Goal: Information Seeking & Learning: Learn about a topic

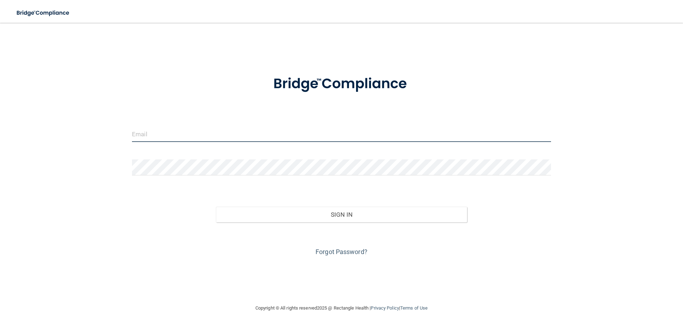
click at [142, 133] on input "email" at bounding box center [341, 134] width 419 height 16
type input "[EMAIL_ADDRESS][DOMAIN_NAME]"
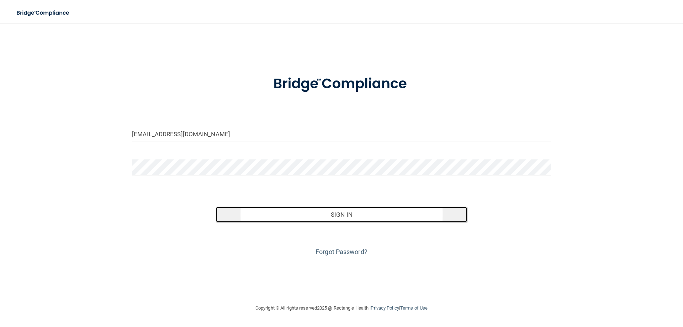
click at [340, 212] on button "Sign In" at bounding box center [342, 215] width 252 height 16
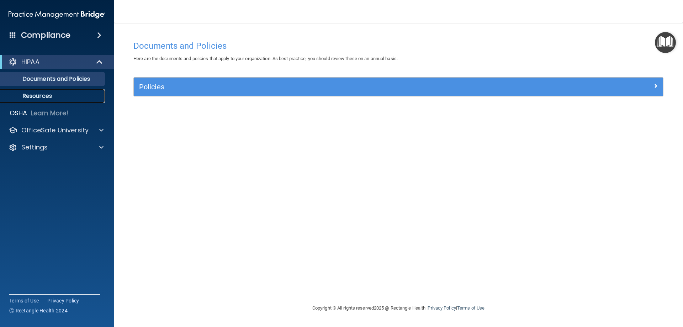
click at [51, 98] on p "Resources" at bounding box center [53, 96] width 97 height 7
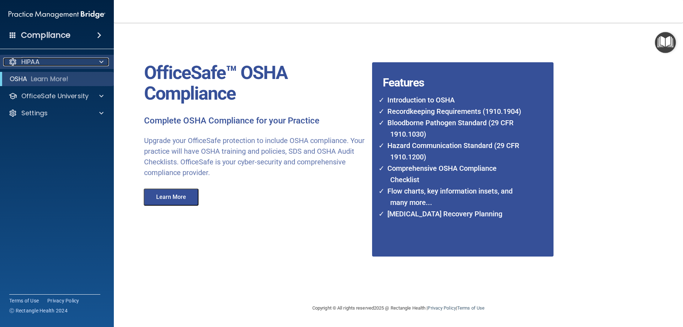
click at [28, 60] on p "HIPAA" at bounding box center [30, 62] width 18 height 9
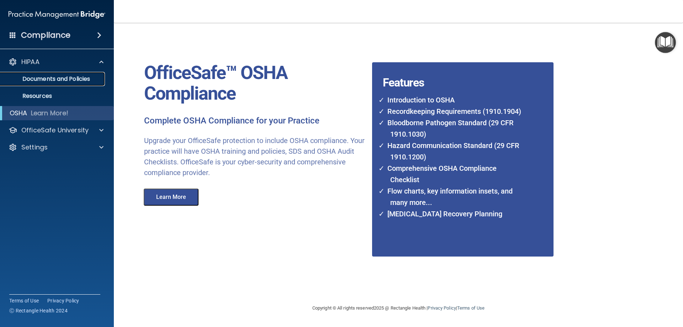
click at [68, 80] on p "Documents and Policies" at bounding box center [53, 78] width 97 height 7
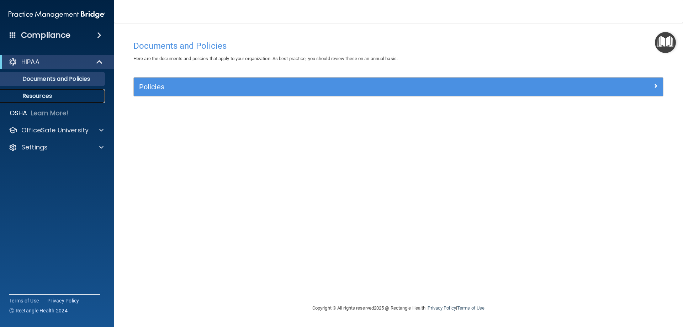
click at [42, 97] on p "Resources" at bounding box center [53, 96] width 97 height 7
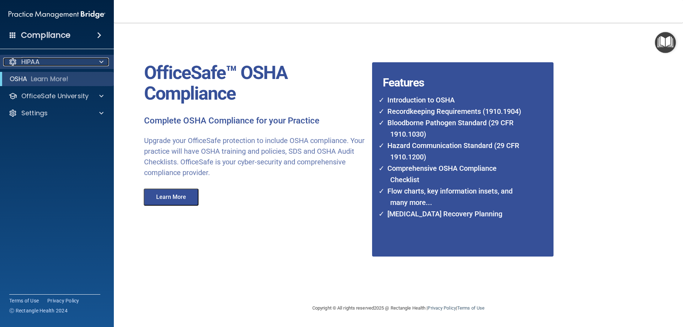
click at [35, 60] on p "HIPAA" at bounding box center [30, 62] width 18 height 9
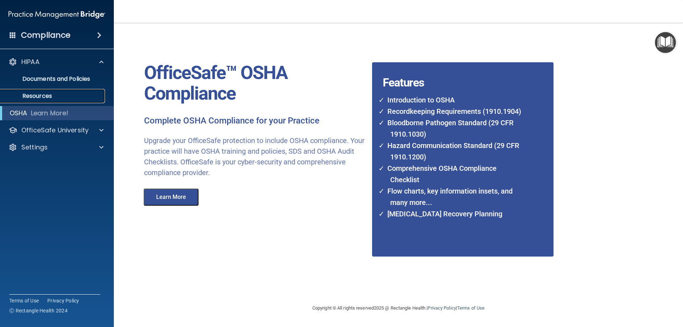
click at [43, 94] on p "Resources" at bounding box center [53, 96] width 97 height 7
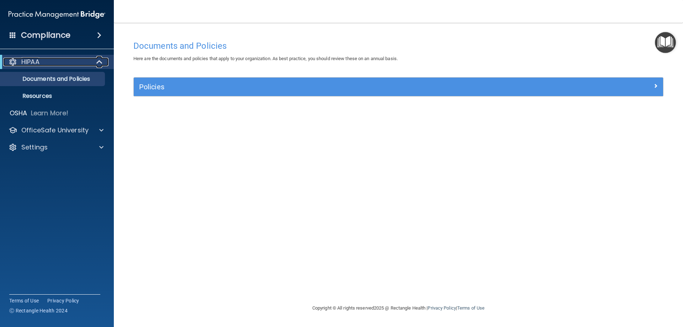
click at [50, 59] on div "HIPAA" at bounding box center [47, 62] width 88 height 9
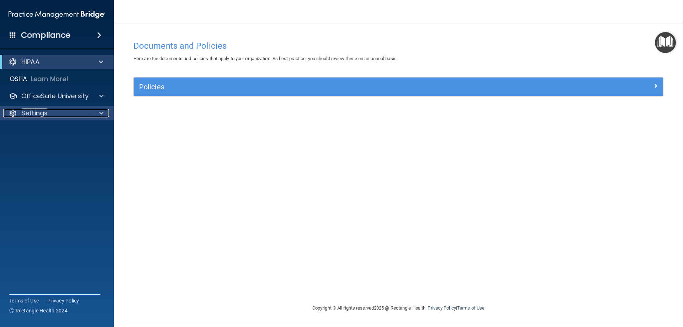
click at [91, 114] on div "Settings" at bounding box center [47, 113] width 88 height 9
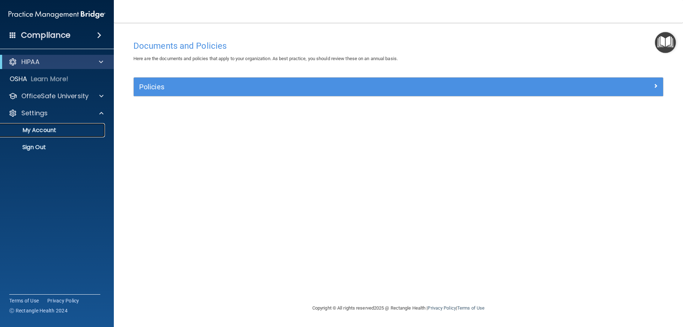
click at [54, 127] on p "My Account" at bounding box center [53, 130] width 97 height 7
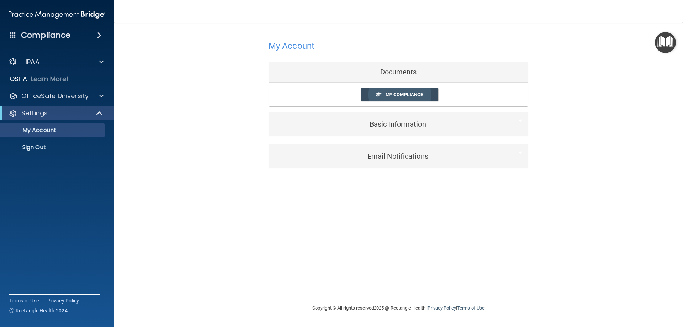
click at [402, 95] on span "My Compliance" at bounding box center [404, 94] width 37 height 5
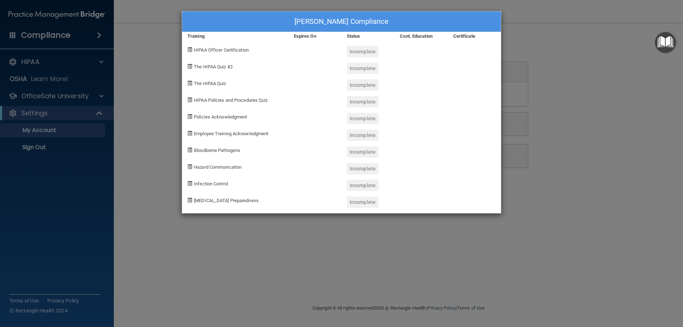
click at [190, 67] on span at bounding box center [189, 66] width 5 height 5
click at [191, 51] on span at bounding box center [189, 49] width 5 height 5
click at [231, 52] on span "HIPAA Officer Certification" at bounding box center [221, 49] width 55 height 5
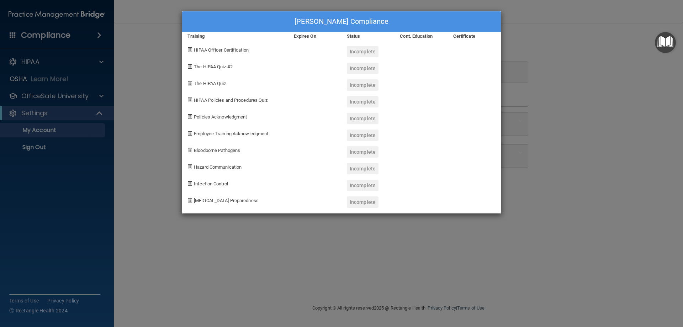
click at [190, 51] on span at bounding box center [189, 49] width 5 height 5
click at [365, 55] on div "Incomplete" at bounding box center [363, 51] width 32 height 11
click at [365, 54] on div "Incomplete" at bounding box center [363, 51] width 32 height 11
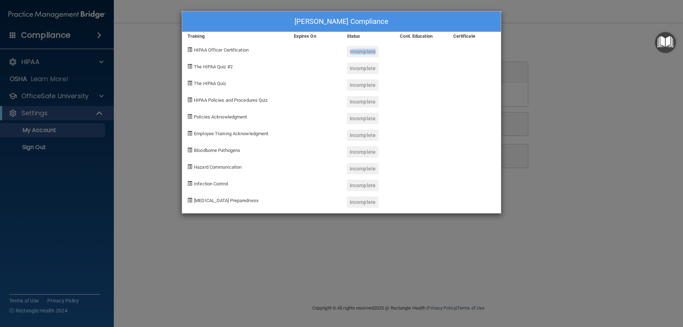
drag, startPoint x: 364, startPoint y: 54, endPoint x: 360, endPoint y: 53, distance: 4.2
click at [360, 53] on div "Incomplete" at bounding box center [363, 51] width 32 height 11
click at [47, 78] on div "Marilyn Tebbe's Compliance Training Expires On Status Cont. Education Certifica…" at bounding box center [341, 163] width 683 height 327
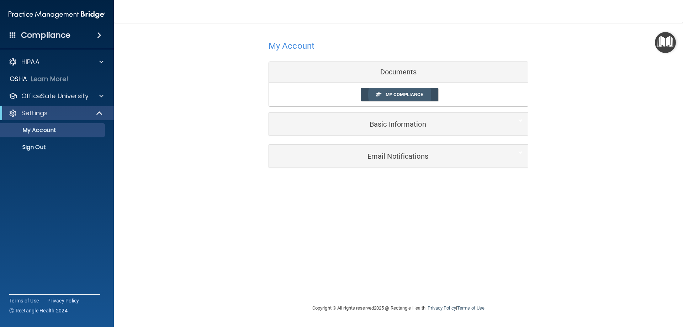
click at [401, 90] on link "My Compliance" at bounding box center [400, 94] width 78 height 13
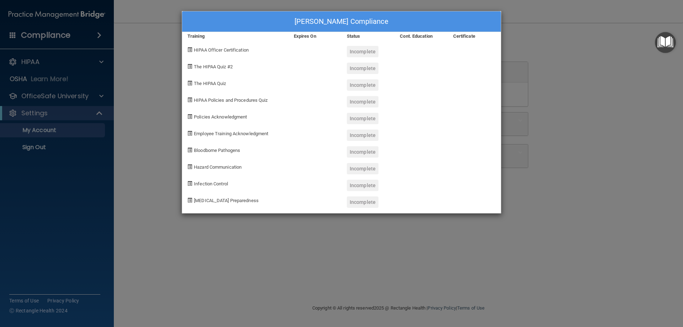
click at [98, 113] on div "Marilyn Tebbe's Compliance Training Expires On Status Cont. Education Certifica…" at bounding box center [341, 163] width 683 height 327
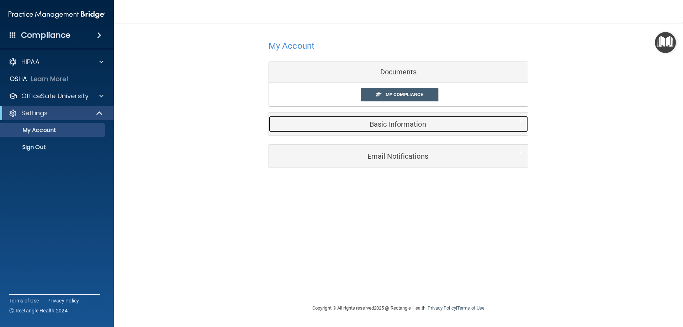
click at [407, 123] on h5 "Basic Information" at bounding box center [387, 124] width 227 height 8
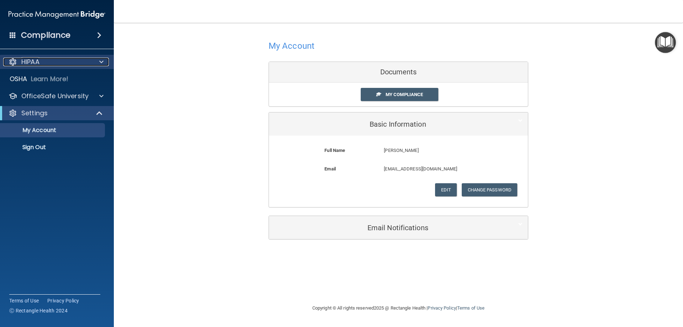
click at [102, 62] on span at bounding box center [101, 62] width 4 height 9
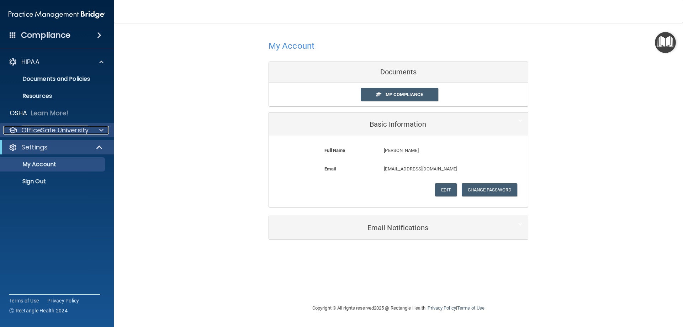
click at [93, 129] on div at bounding box center [100, 130] width 18 height 9
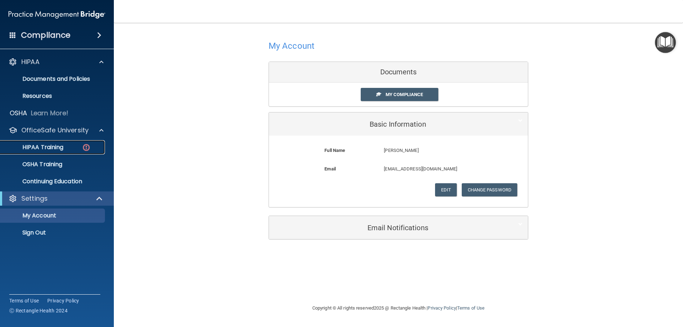
click at [54, 145] on p "HIPAA Training" at bounding box center [34, 147] width 59 height 7
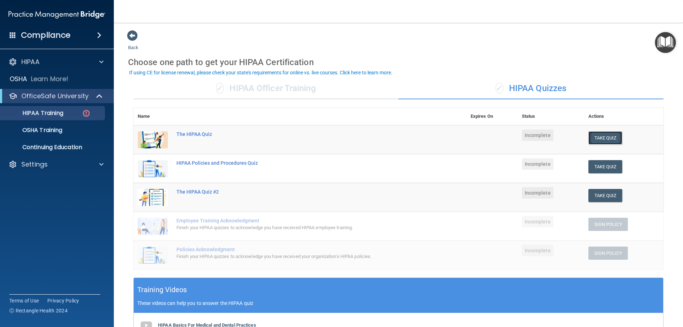
click at [604, 134] on button "Take Quiz" at bounding box center [605, 137] width 34 height 13
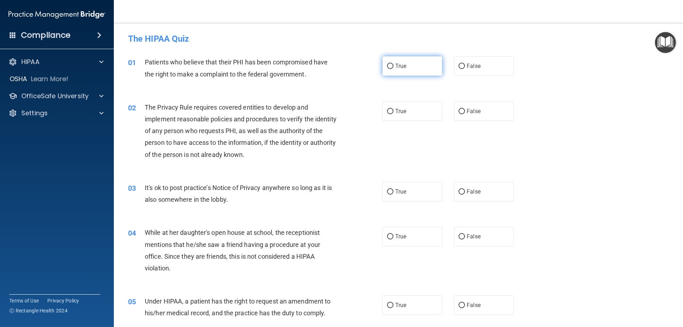
click at [388, 65] on input "True" at bounding box center [390, 66] width 6 height 5
radio input "true"
click at [390, 110] on input "True" at bounding box center [390, 111] width 6 height 5
radio input "true"
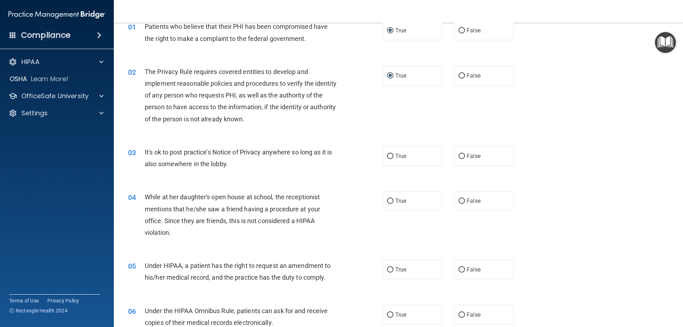
scroll to position [71, 0]
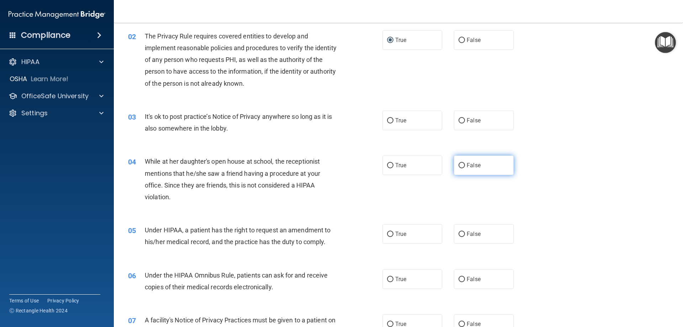
click at [459, 163] on input "False" at bounding box center [462, 165] width 6 height 5
radio input "true"
click at [459, 118] on input "False" at bounding box center [462, 120] width 6 height 5
radio input "true"
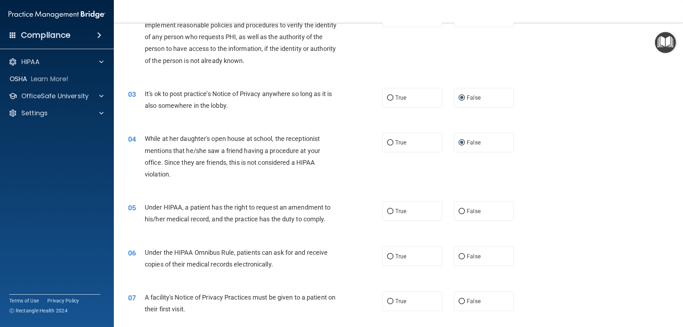
scroll to position [107, 0]
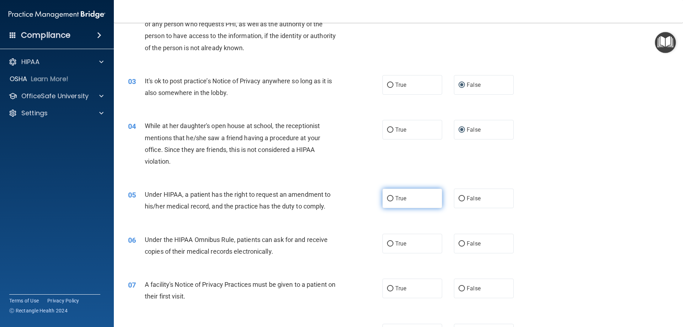
click at [387, 200] on input "True" at bounding box center [390, 198] width 6 height 5
radio input "true"
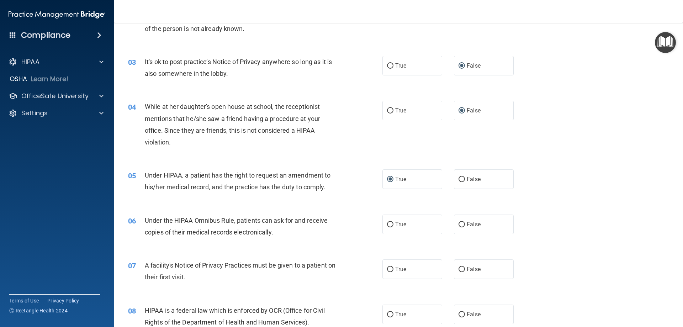
scroll to position [142, 0]
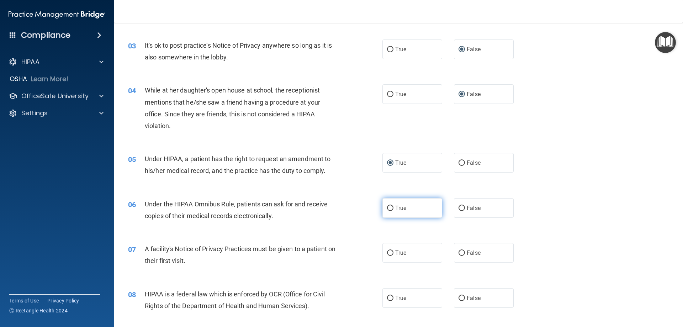
click at [387, 208] on input "True" at bounding box center [390, 208] width 6 height 5
radio input "true"
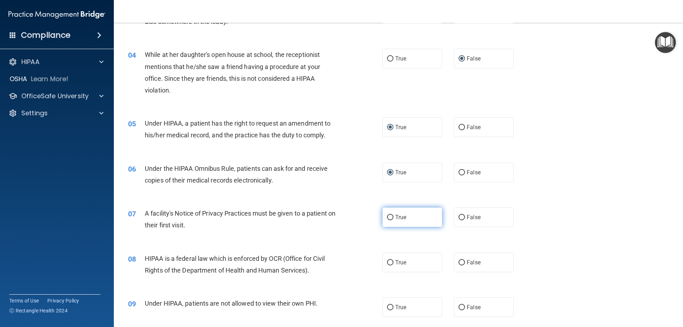
click at [388, 217] on input "True" at bounding box center [390, 217] width 6 height 5
radio input "true"
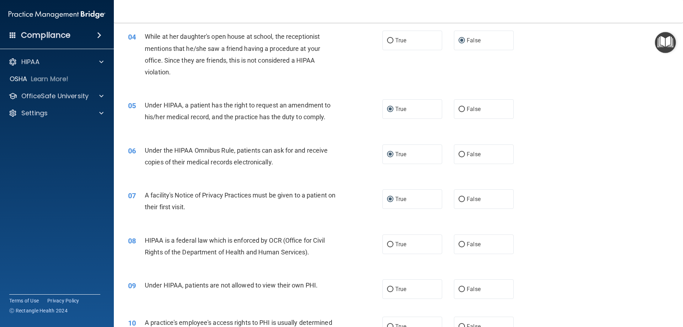
scroll to position [249, 0]
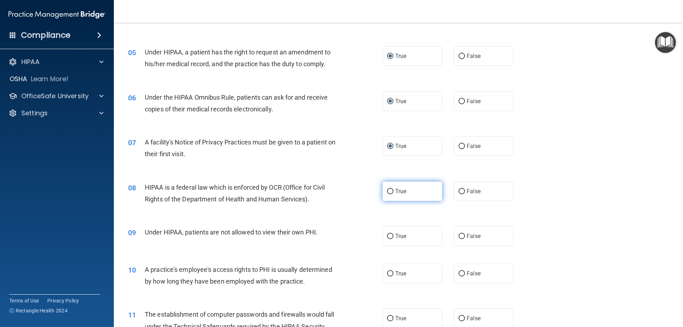
click at [390, 193] on input "True" at bounding box center [390, 191] width 6 height 5
radio input "true"
click at [460, 234] on input "False" at bounding box center [462, 236] width 6 height 5
radio input "true"
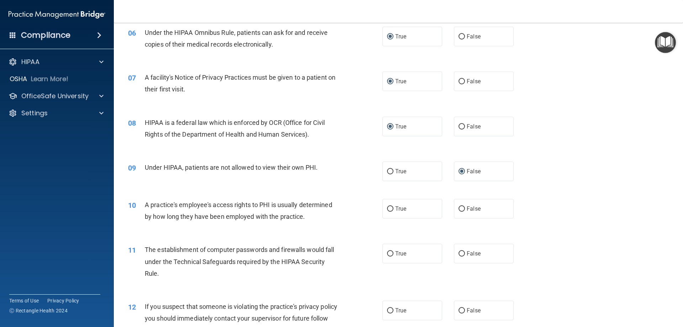
scroll to position [320, 0]
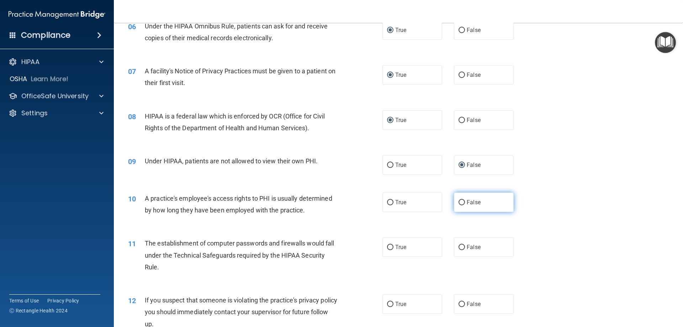
click at [460, 201] on input "False" at bounding box center [462, 202] width 6 height 5
radio input "true"
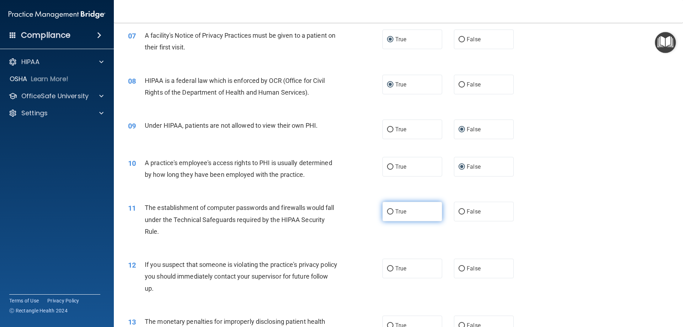
click at [389, 210] on input "True" at bounding box center [390, 211] width 6 height 5
radio input "true"
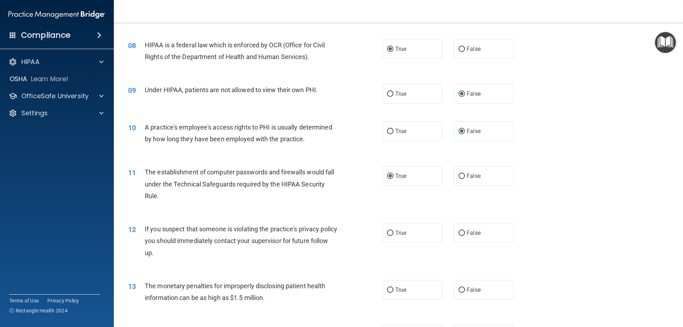
scroll to position [427, 0]
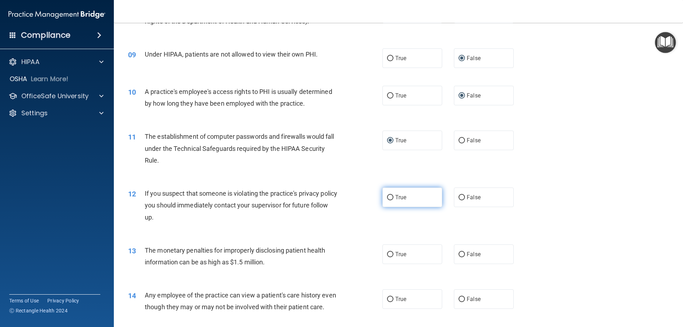
click at [387, 197] on input "True" at bounding box center [390, 197] width 6 height 5
radio input "true"
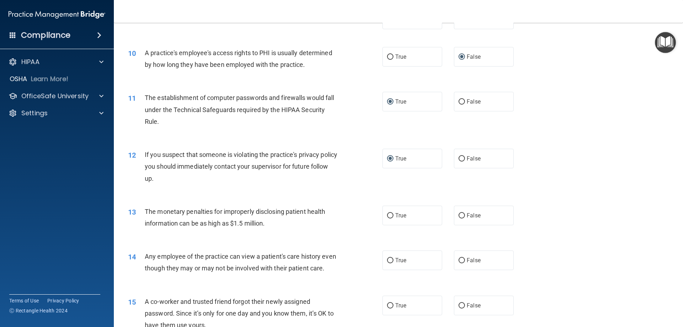
scroll to position [498, 0]
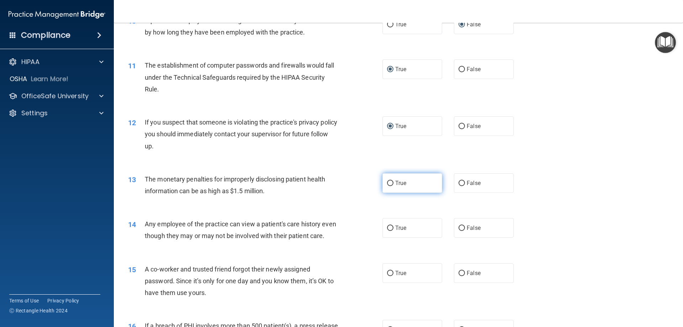
click at [387, 184] on input "True" at bounding box center [390, 183] width 6 height 5
radio input "true"
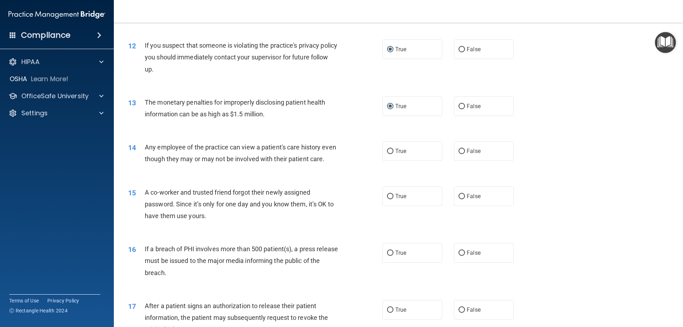
scroll to position [569, 0]
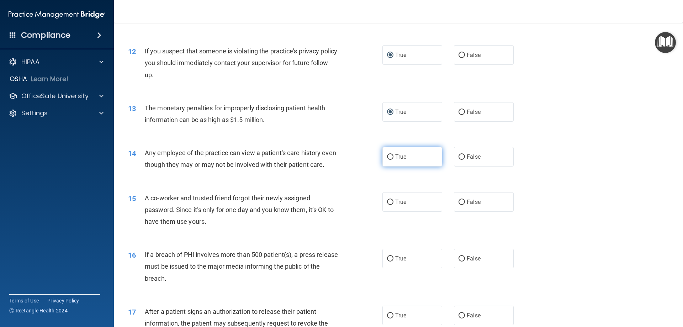
click at [387, 155] on input "True" at bounding box center [390, 156] width 6 height 5
radio input "true"
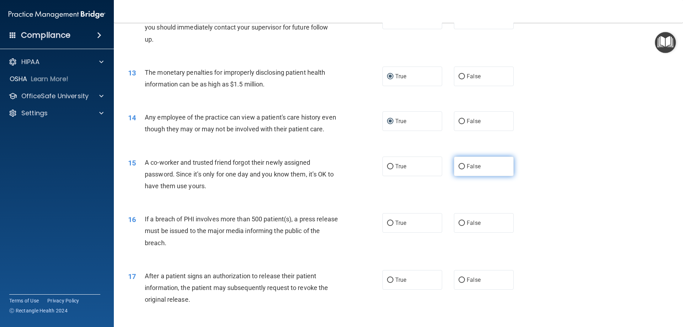
click at [459, 169] on input "False" at bounding box center [462, 166] width 6 height 5
radio input "true"
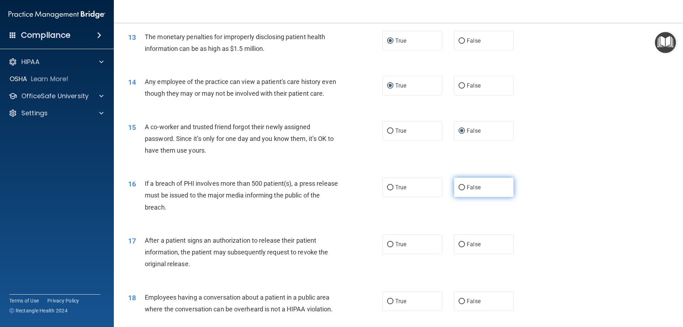
click at [459, 190] on input "False" at bounding box center [462, 187] width 6 height 5
radio input "true"
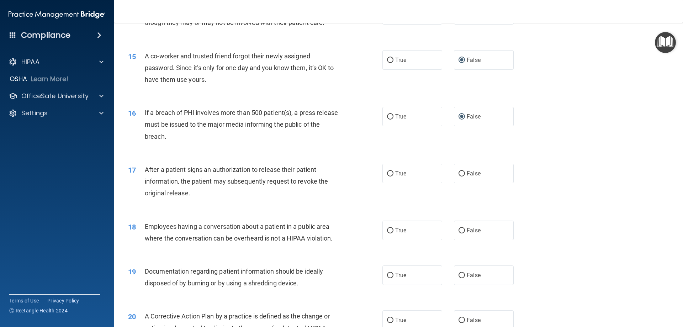
scroll to position [712, 0]
click at [388, 176] on input "True" at bounding box center [390, 173] width 6 height 5
radio input "true"
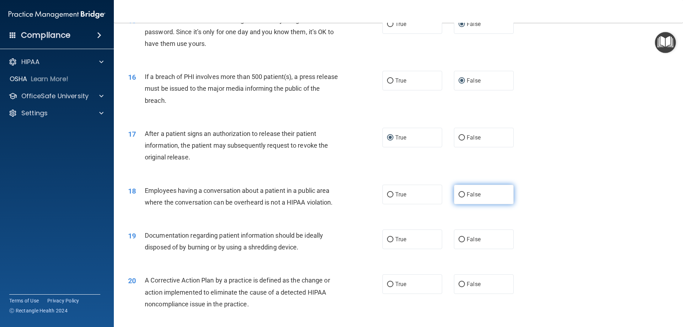
click at [459, 197] on input "False" at bounding box center [462, 194] width 6 height 5
radio input "true"
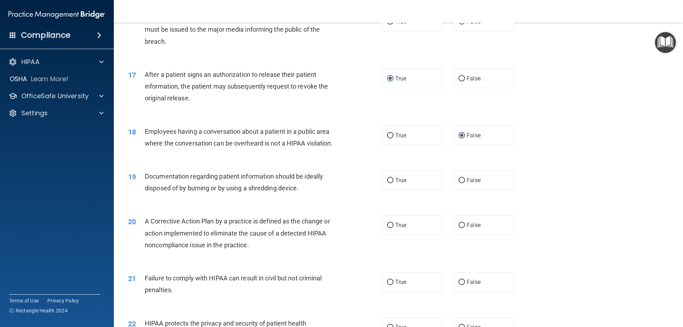
scroll to position [818, 0]
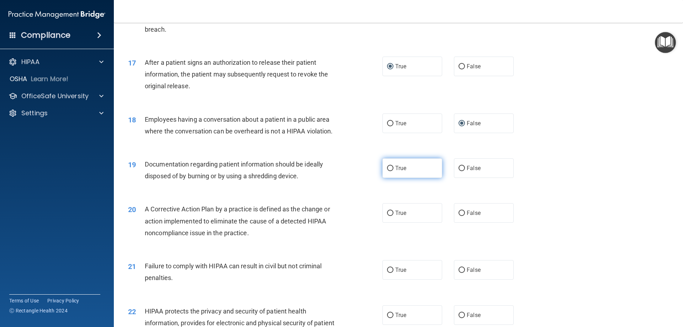
click at [387, 171] on input "True" at bounding box center [390, 168] width 6 height 5
radio input "true"
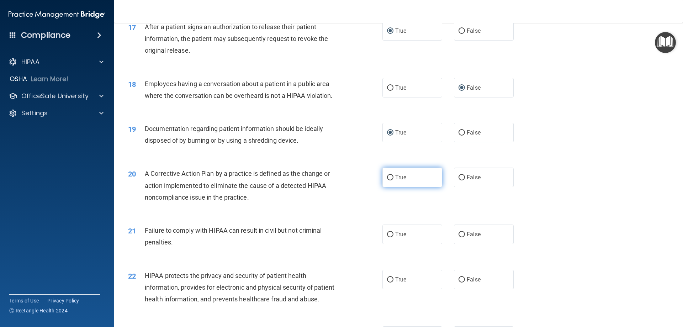
click at [387, 180] on input "True" at bounding box center [390, 177] width 6 height 5
radio input "true"
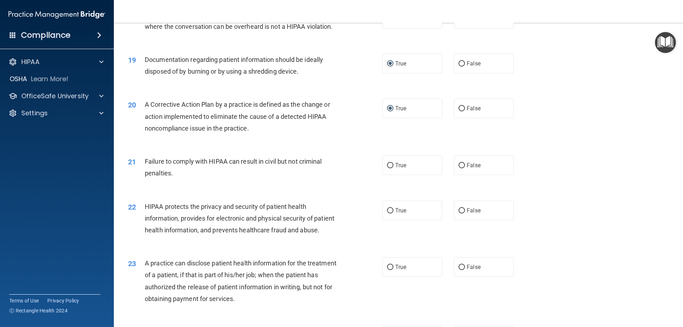
scroll to position [925, 0]
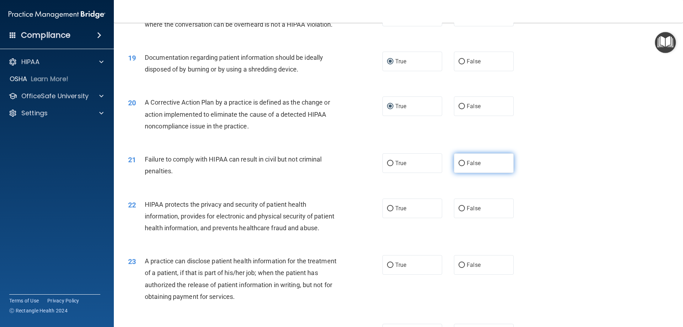
click at [460, 166] on input "False" at bounding box center [462, 163] width 6 height 5
radio input "true"
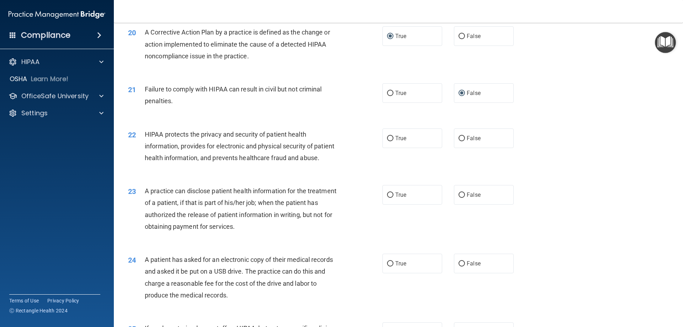
scroll to position [996, 0]
click at [388, 140] on input "True" at bounding box center [390, 137] width 6 height 5
radio input "true"
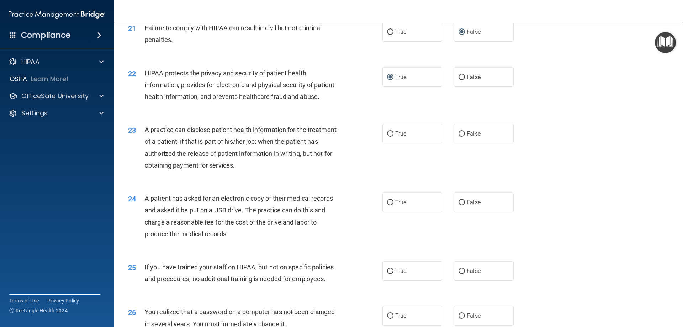
scroll to position [1067, 0]
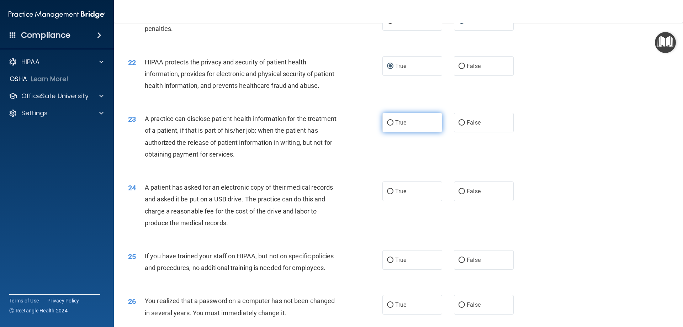
click at [388, 126] on input "True" at bounding box center [390, 122] width 6 height 5
radio input "true"
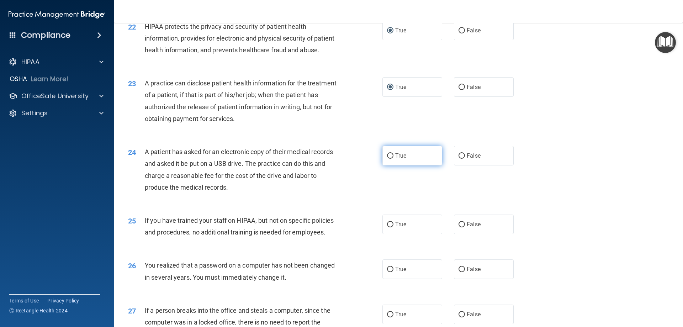
click at [388, 159] on input "True" at bounding box center [390, 155] width 6 height 5
radio input "true"
click at [459, 227] on input "False" at bounding box center [462, 224] width 6 height 5
radio input "true"
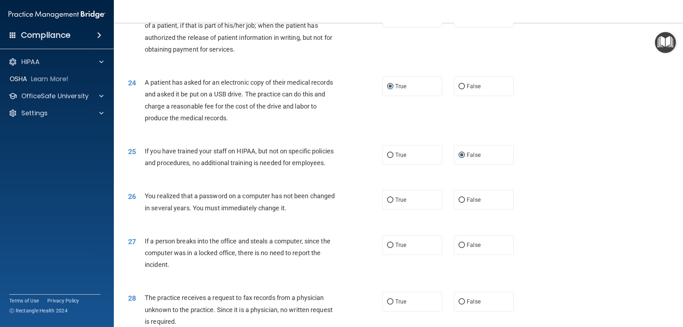
scroll to position [1174, 0]
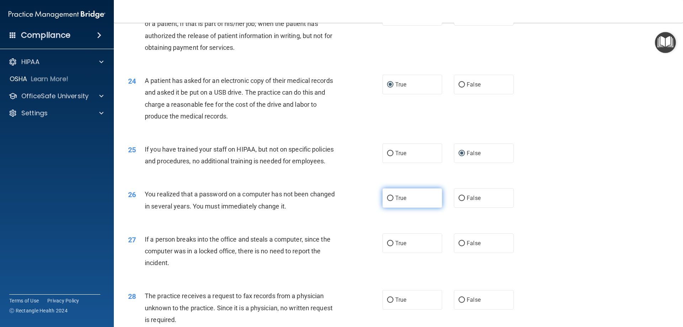
click at [387, 201] on input "True" at bounding box center [390, 198] width 6 height 5
radio input "true"
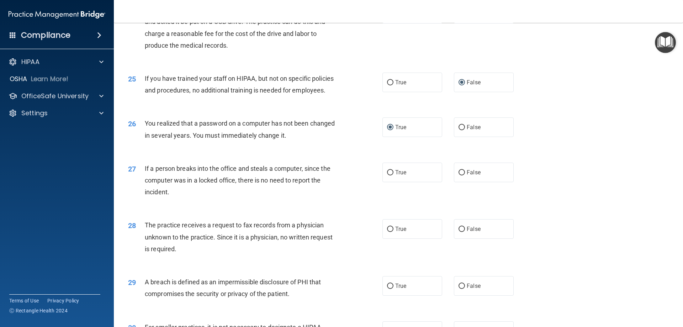
scroll to position [1245, 0]
click at [459, 175] on input "False" at bounding box center [462, 172] width 6 height 5
radio input "true"
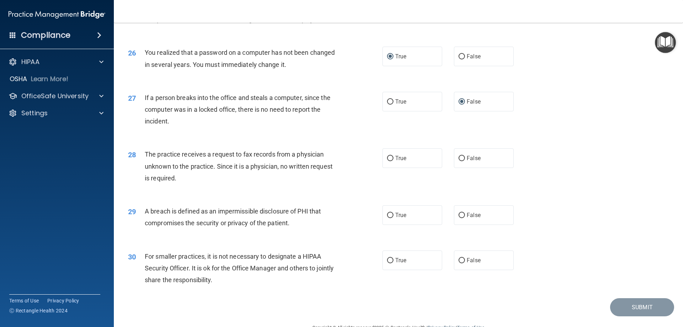
scroll to position [1316, 0]
click at [459, 160] on input "False" at bounding box center [462, 157] width 6 height 5
radio input "true"
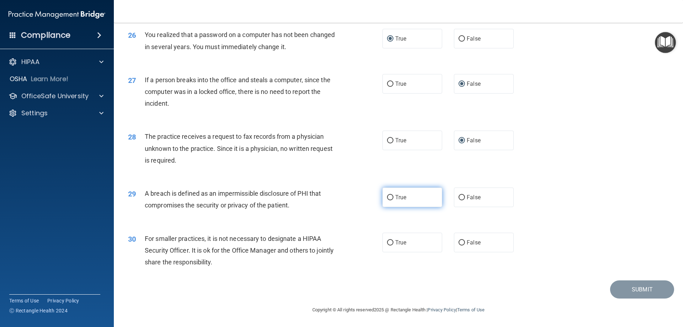
click at [387, 200] on input "True" at bounding box center [390, 197] width 6 height 5
radio input "true"
click at [459, 245] on input "False" at bounding box center [462, 242] width 6 height 5
radio input "true"
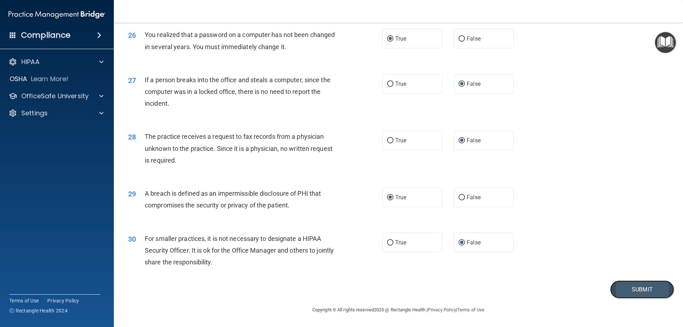
click at [647, 285] on button "Submit" at bounding box center [642, 289] width 64 height 18
click at [631, 290] on button "Submit" at bounding box center [642, 289] width 64 height 18
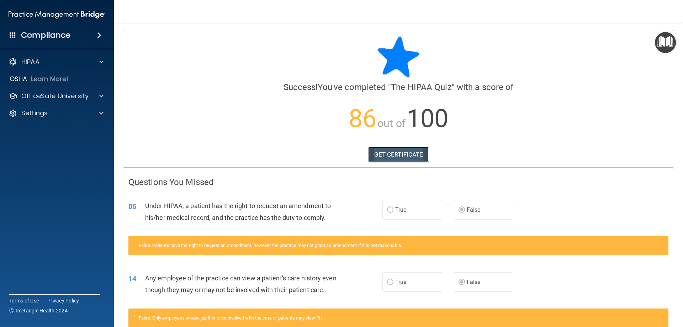
click at [393, 153] on link "GET CERTIFICATE" at bounding box center [398, 155] width 61 height 16
click at [43, 76] on p "Learn More!" at bounding box center [50, 79] width 38 height 9
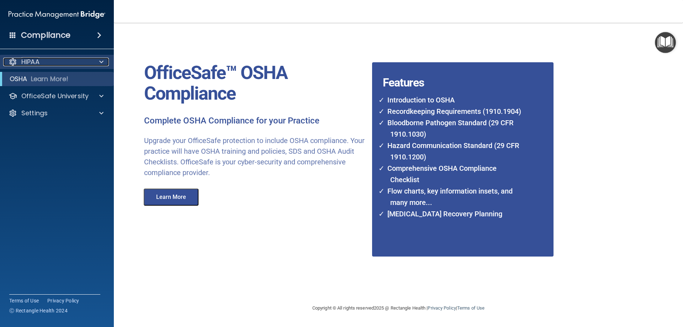
click at [38, 64] on p "HIPAA" at bounding box center [30, 62] width 18 height 9
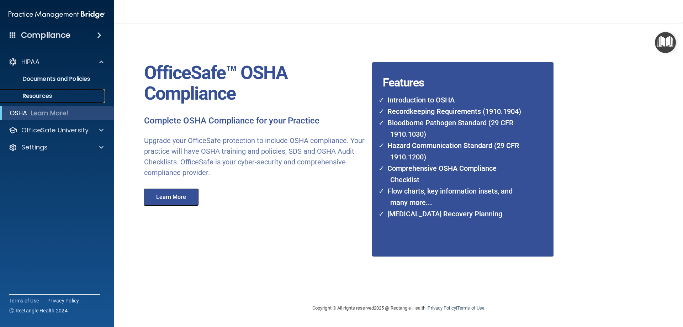
click at [42, 97] on p "Resources" at bounding box center [53, 96] width 97 height 7
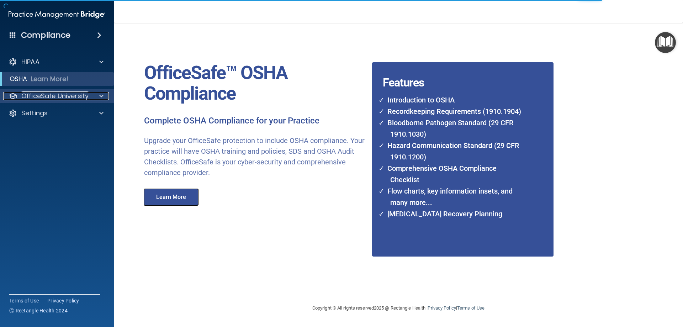
click at [42, 98] on p "OfficeSafe University" at bounding box center [54, 96] width 67 height 9
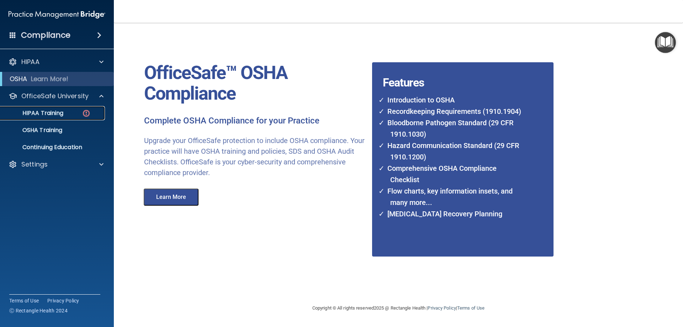
click at [41, 111] on p "HIPAA Training" at bounding box center [34, 113] width 59 height 7
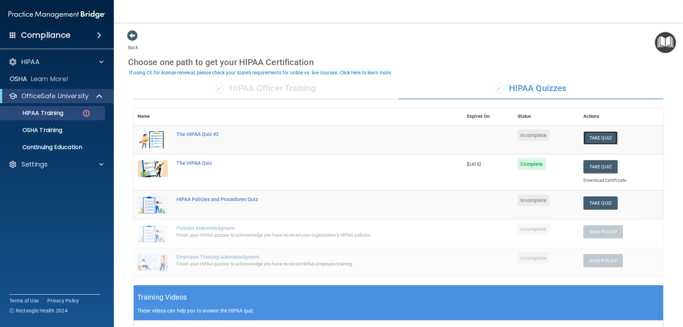
click at [594, 137] on button "Take Quiz" at bounding box center [600, 137] width 34 height 13
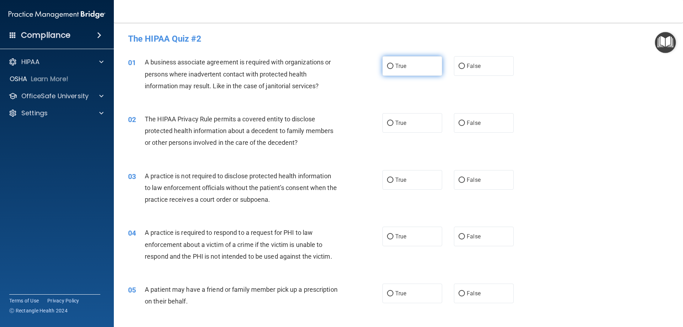
click at [387, 65] on input "True" at bounding box center [390, 66] width 6 height 5
radio input "true"
click at [459, 121] on input "False" at bounding box center [462, 123] width 6 height 5
radio input "true"
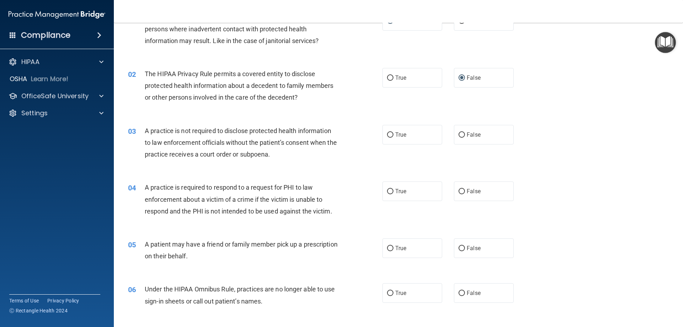
scroll to position [71, 0]
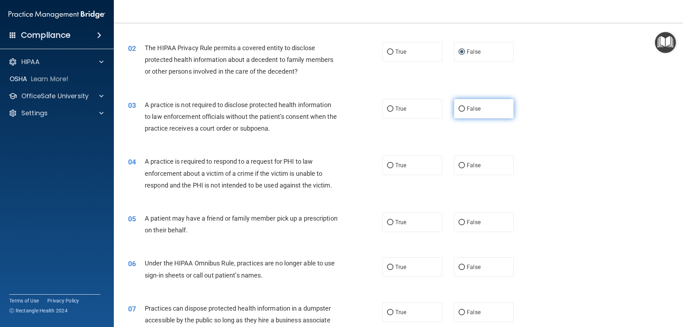
click at [459, 108] on input "False" at bounding box center [462, 108] width 6 height 5
radio input "true"
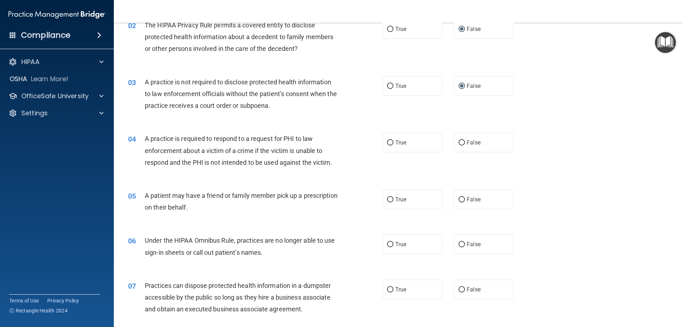
scroll to position [107, 0]
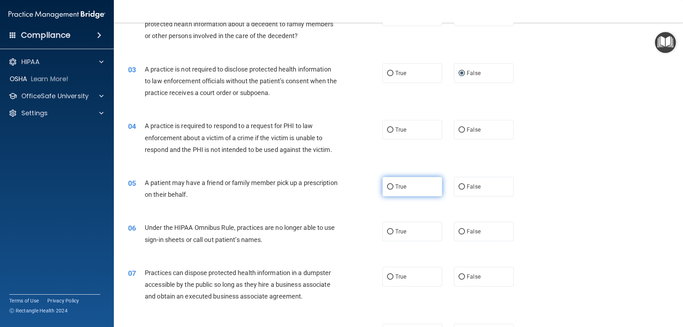
click at [387, 186] on input "True" at bounding box center [390, 186] width 6 height 5
radio input "true"
click at [387, 127] on input "True" at bounding box center [390, 129] width 6 height 5
radio input "true"
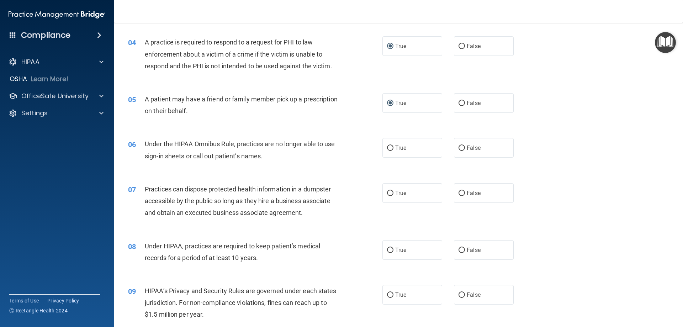
scroll to position [213, 0]
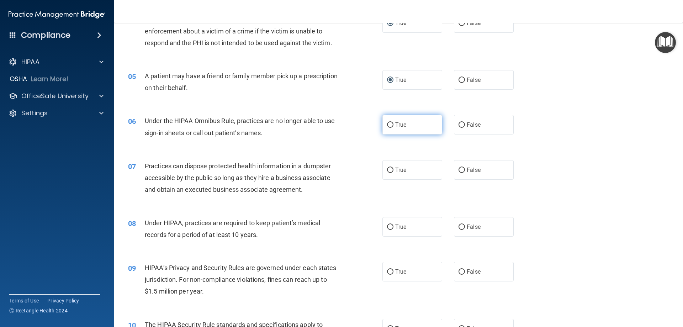
click at [386, 121] on label "True" at bounding box center [412, 125] width 60 height 20
click at [387, 122] on input "True" at bounding box center [390, 124] width 6 height 5
radio input "true"
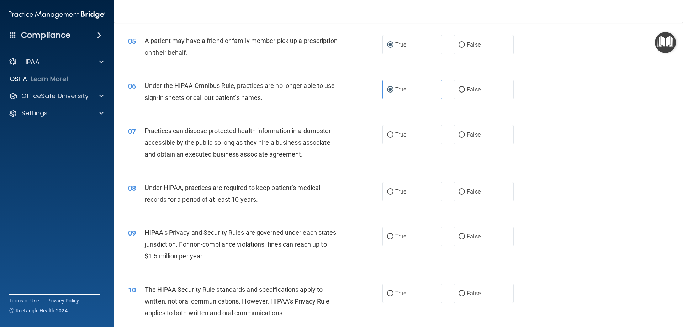
scroll to position [249, 0]
click at [389, 133] on input "True" at bounding box center [390, 134] width 6 height 5
radio input "true"
click at [460, 191] on input "False" at bounding box center [462, 191] width 6 height 5
radio input "true"
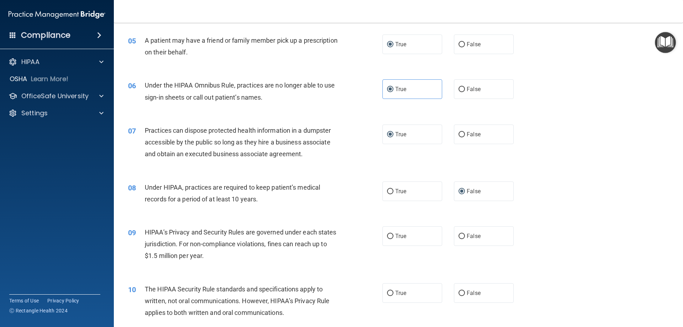
scroll to position [285, 0]
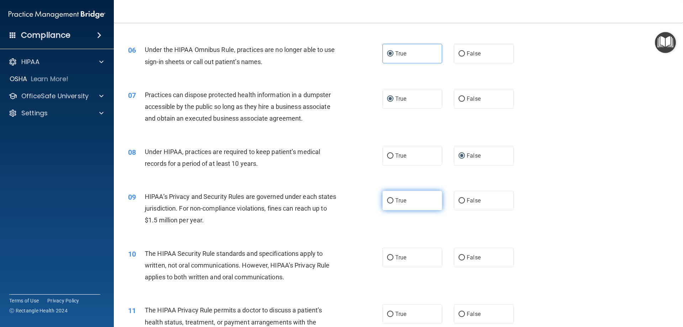
click at [388, 200] on input "True" at bounding box center [390, 200] width 6 height 5
radio input "true"
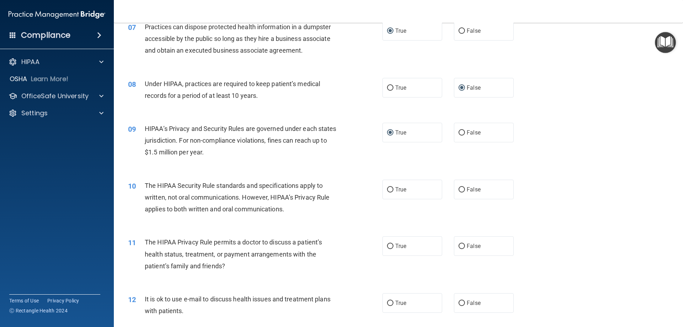
scroll to position [320, 0]
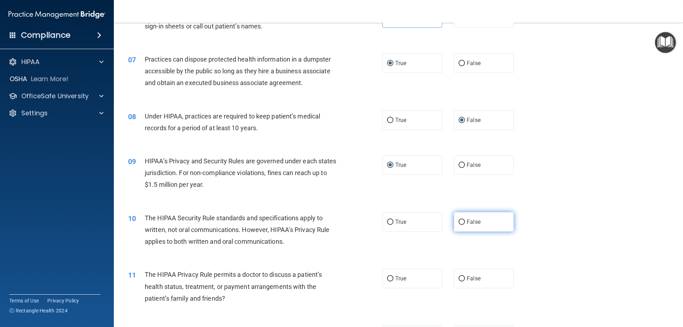
click at [459, 221] on input "False" at bounding box center [462, 222] width 6 height 5
radio input "true"
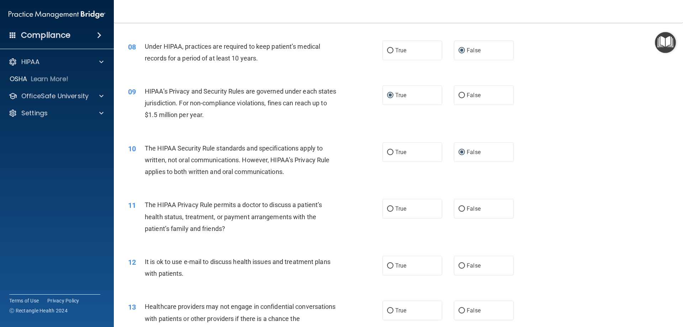
scroll to position [391, 0]
click at [387, 206] on input "True" at bounding box center [390, 207] width 6 height 5
radio input "true"
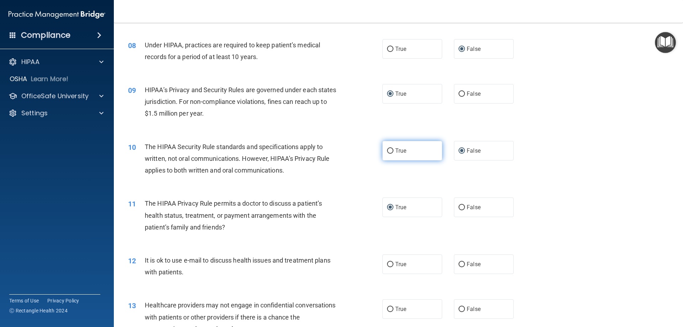
click at [387, 149] on input "True" at bounding box center [390, 150] width 6 height 5
radio input "true"
radio input "false"
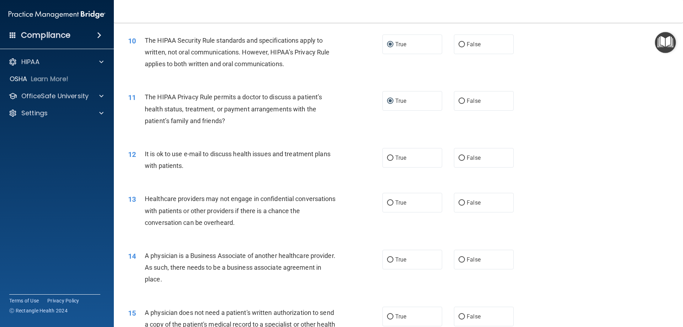
scroll to position [498, 0]
click at [387, 203] on input "True" at bounding box center [390, 202] width 6 height 5
radio input "true"
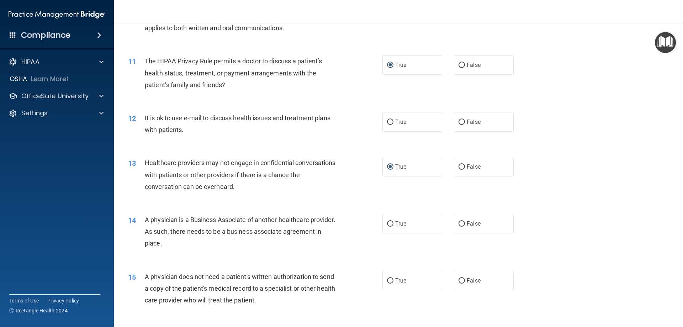
scroll to position [569, 0]
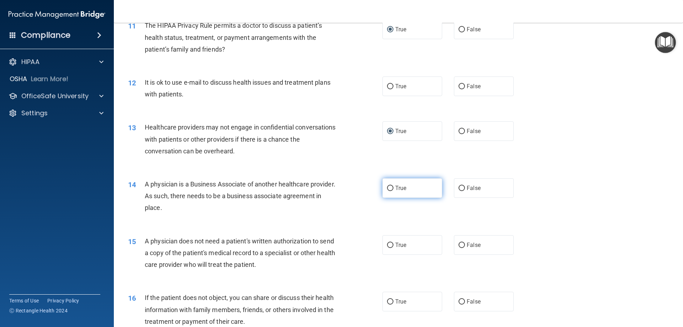
click at [387, 189] on input "True" at bounding box center [390, 188] width 6 height 5
radio input "true"
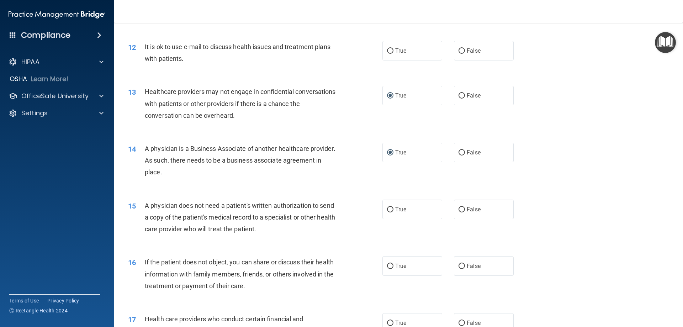
scroll to position [640, 0]
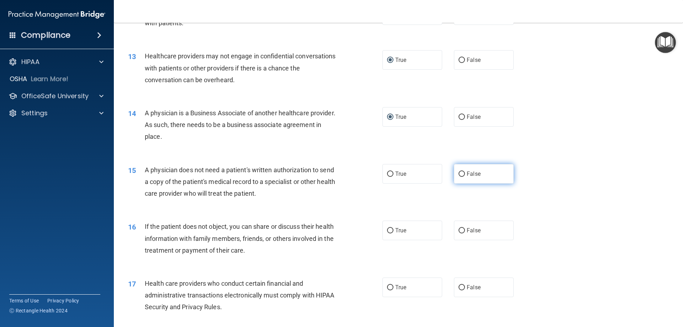
click at [459, 173] on input "False" at bounding box center [462, 173] width 6 height 5
radio input "true"
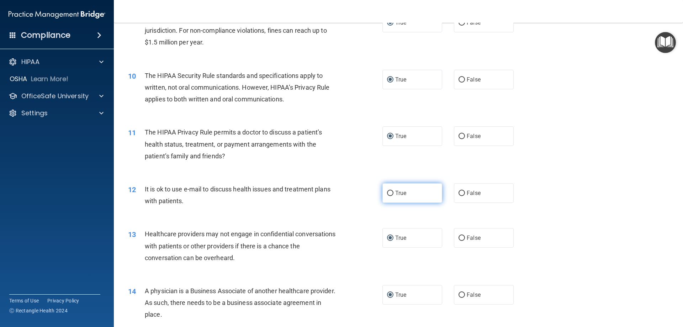
click at [387, 191] on input "True" at bounding box center [390, 193] width 6 height 5
radio input "true"
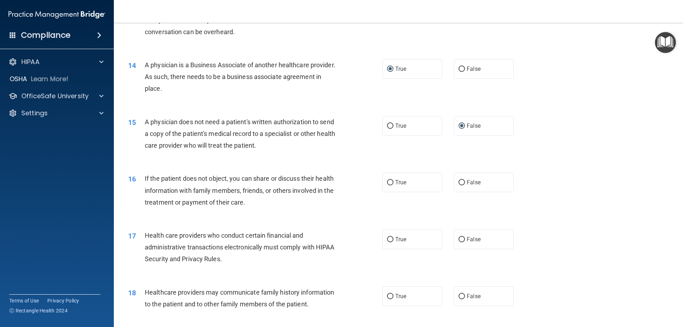
scroll to position [712, 0]
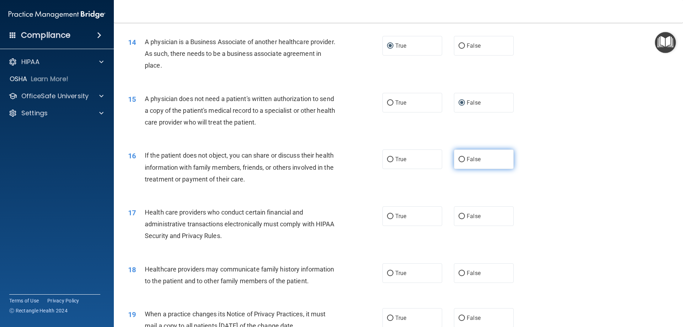
click at [459, 158] on input "False" at bounding box center [462, 159] width 6 height 5
radio input "true"
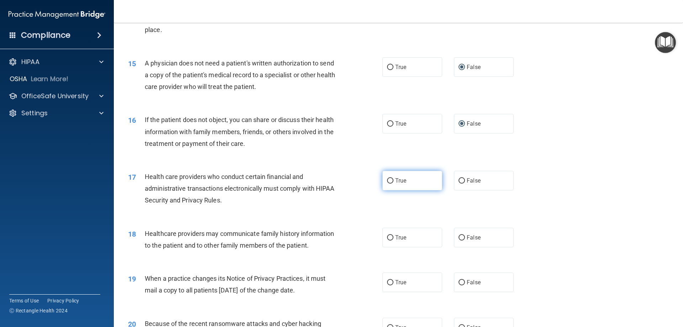
click at [387, 179] on input "True" at bounding box center [390, 180] width 6 height 5
radio input "true"
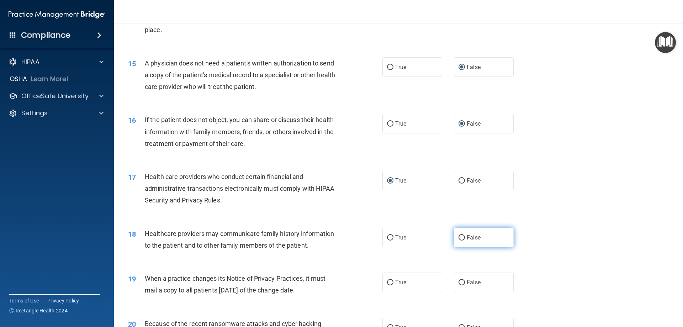
click at [459, 236] on input "False" at bounding box center [462, 237] width 6 height 5
radio input "true"
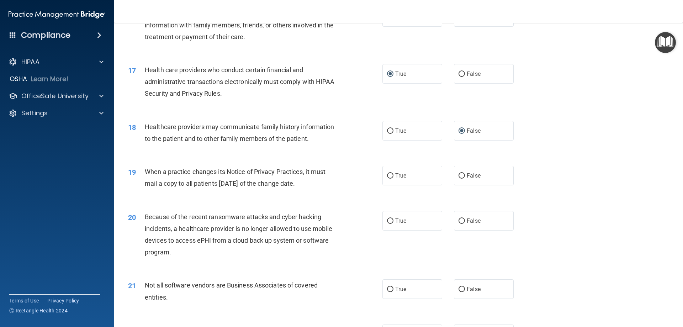
scroll to position [889, 0]
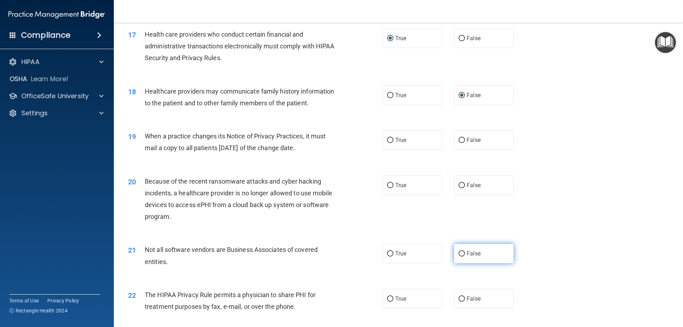
click at [460, 251] on input "False" at bounding box center [462, 253] width 6 height 5
radio input "true"
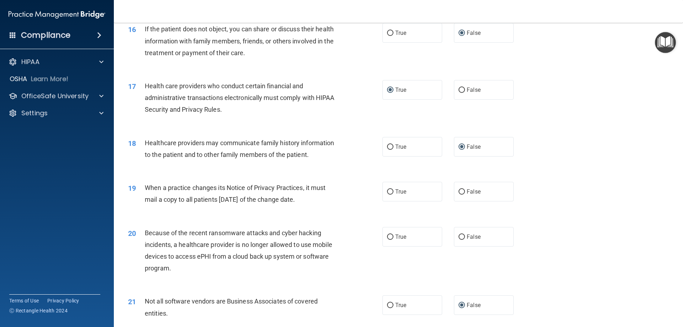
scroll to position [854, 0]
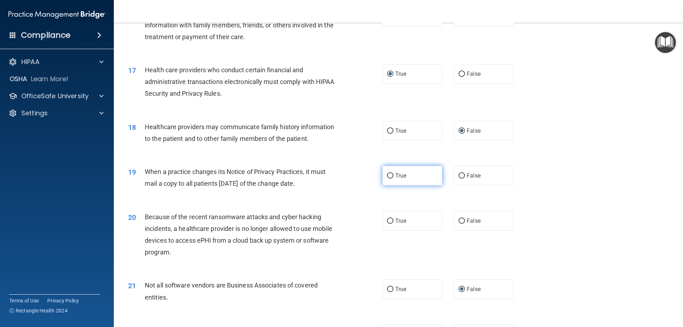
click at [388, 175] on input "True" at bounding box center [390, 175] width 6 height 5
radio input "true"
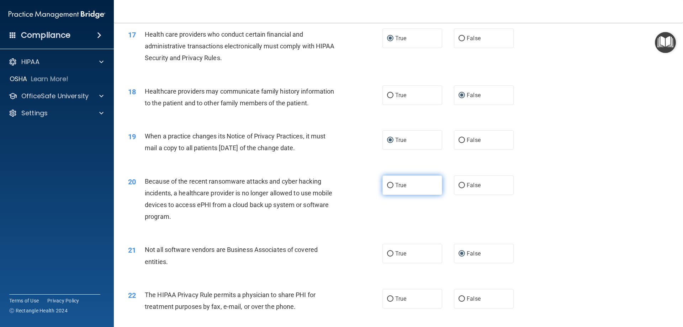
click at [389, 184] on input "True" at bounding box center [390, 185] width 6 height 5
radio input "true"
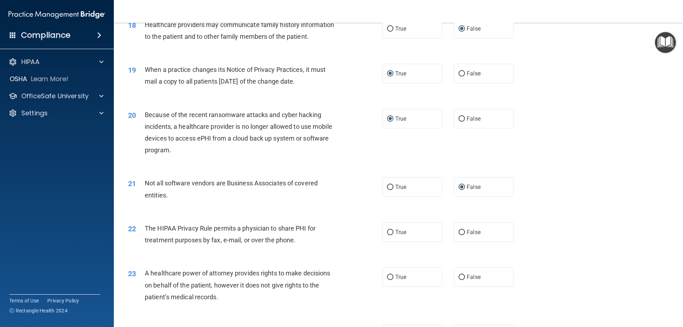
scroll to position [996, 0]
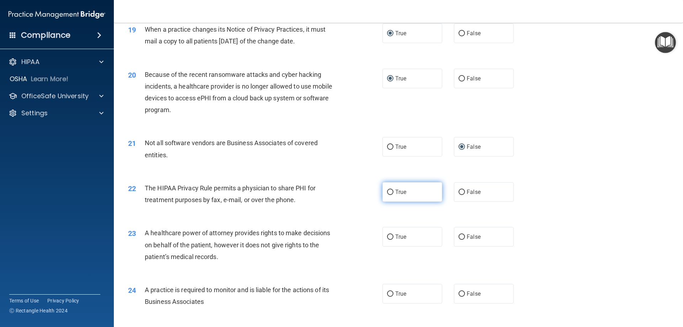
click at [387, 192] on input "True" at bounding box center [390, 192] width 6 height 5
radio input "true"
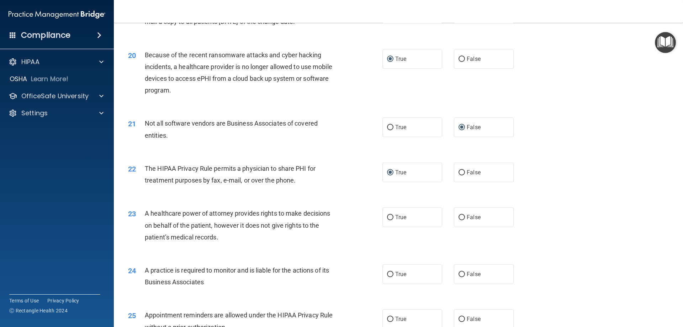
scroll to position [1032, 0]
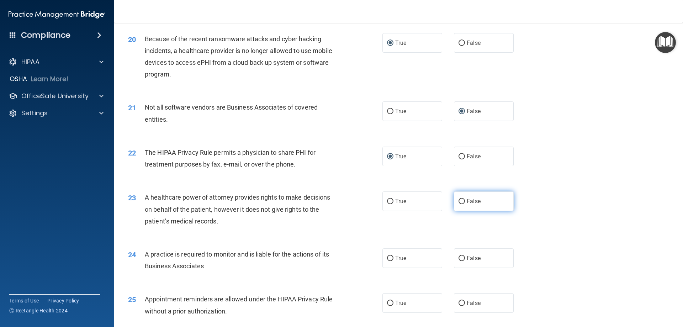
click at [459, 200] on input "False" at bounding box center [462, 201] width 6 height 5
radio input "true"
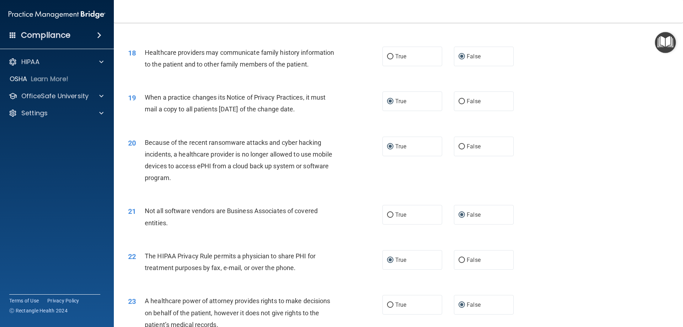
scroll to position [925, 0]
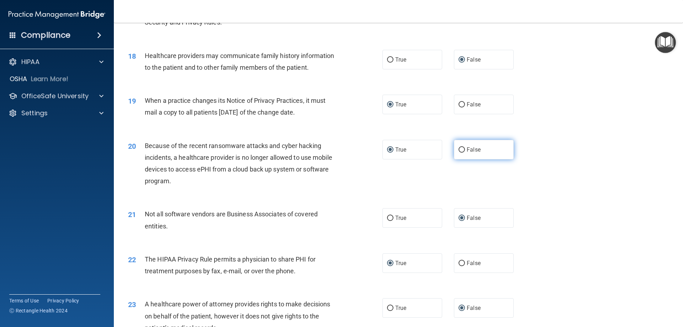
click at [460, 150] on input "False" at bounding box center [462, 149] width 6 height 5
radio input "true"
radio input "false"
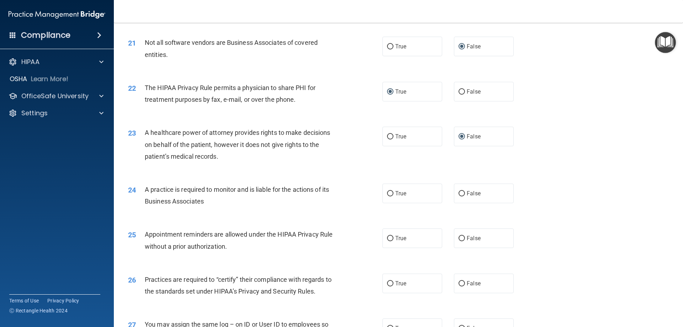
scroll to position [1103, 0]
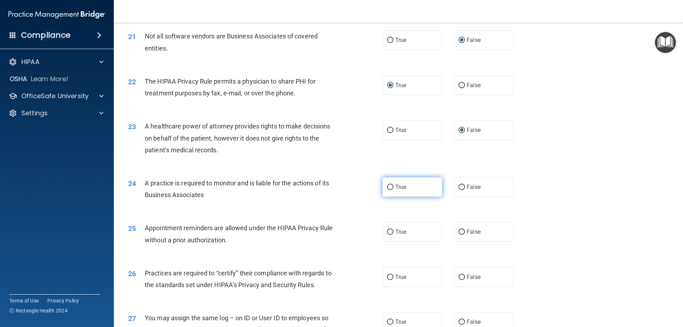
click at [387, 186] on input "True" at bounding box center [390, 187] width 6 height 5
radio input "true"
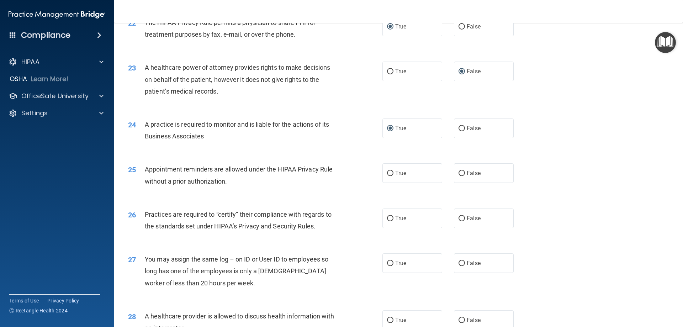
scroll to position [1174, 0]
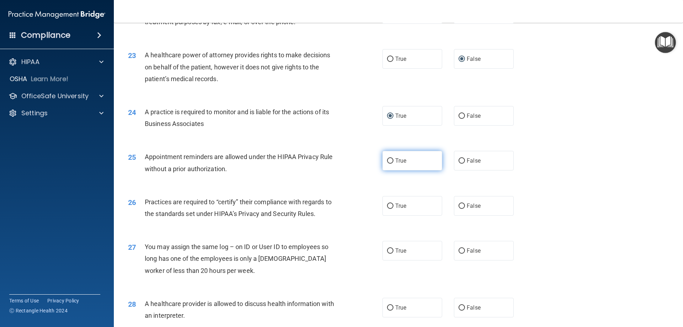
click at [389, 160] on input "True" at bounding box center [390, 160] width 6 height 5
radio input "true"
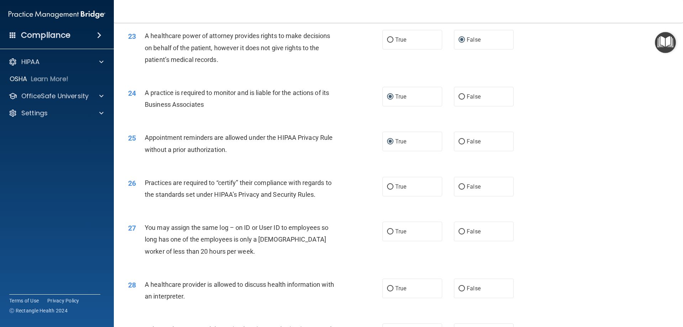
scroll to position [1210, 0]
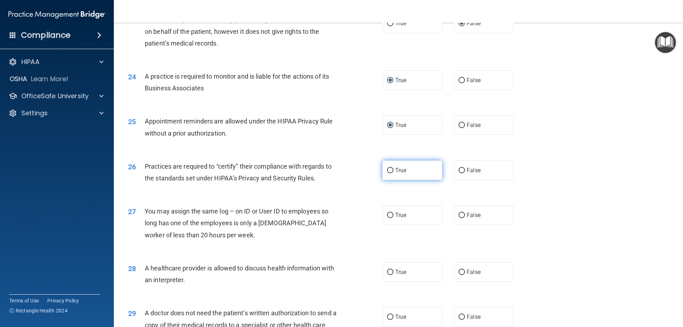
click at [387, 168] on input "True" at bounding box center [390, 170] width 6 height 5
radio input "true"
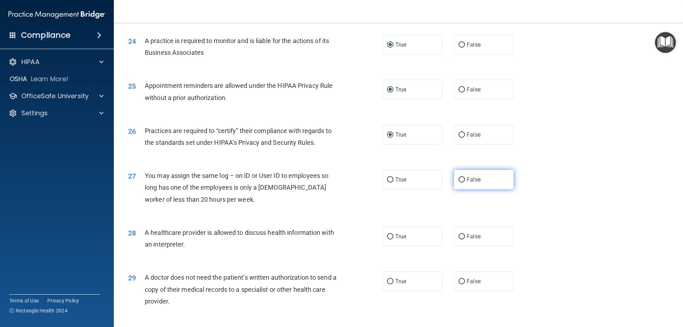
click at [459, 179] on input "False" at bounding box center [462, 179] width 6 height 5
radio input "true"
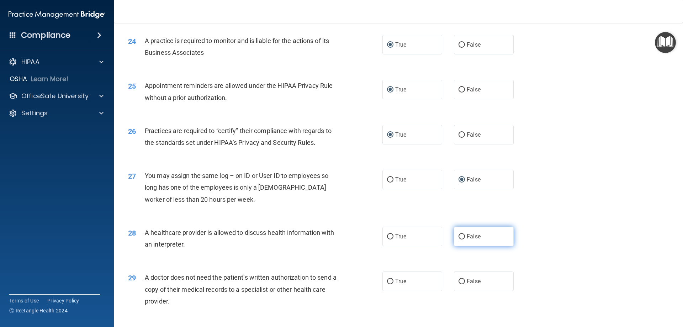
click at [459, 236] on input "False" at bounding box center [462, 236] width 6 height 5
radio input "true"
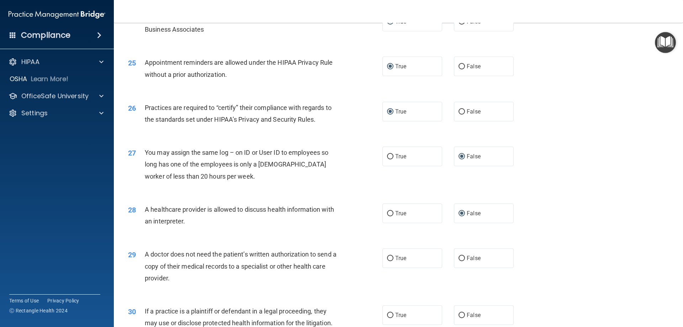
scroll to position [1281, 0]
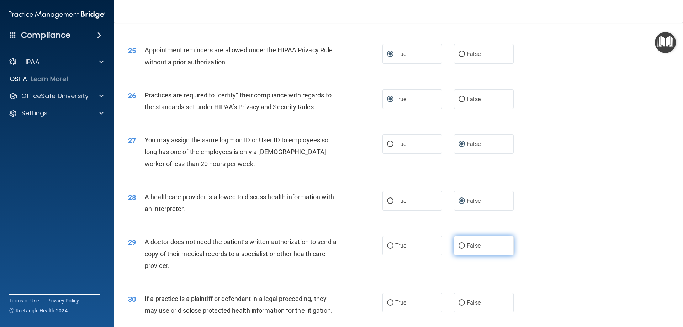
click at [459, 244] on input "False" at bounding box center [462, 245] width 6 height 5
radio input "true"
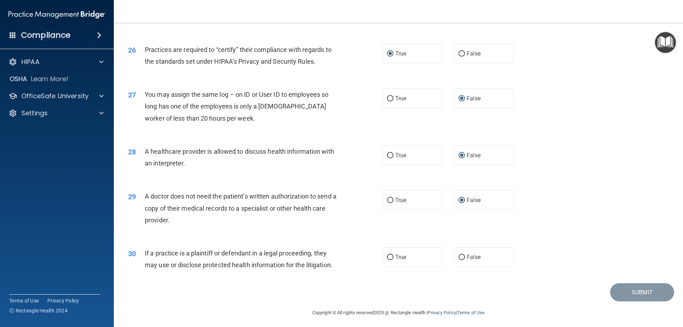
scroll to position [1329, 0]
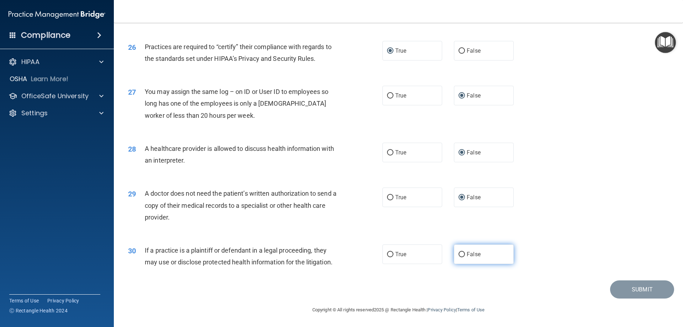
click at [459, 253] on input "False" at bounding box center [462, 254] width 6 height 5
radio input "true"
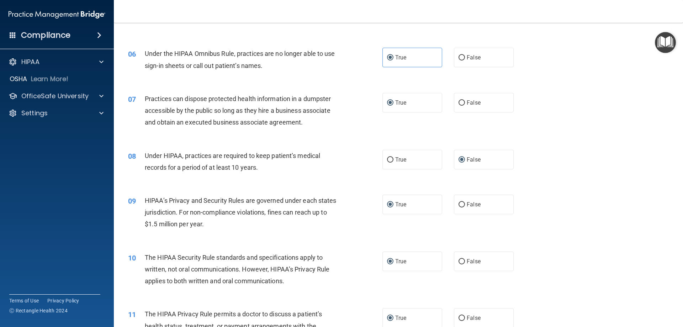
scroll to position [262, 0]
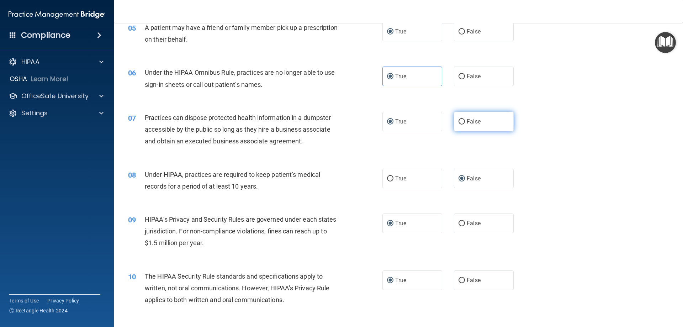
click at [459, 119] on input "False" at bounding box center [462, 121] width 6 height 5
radio input "true"
radio input "false"
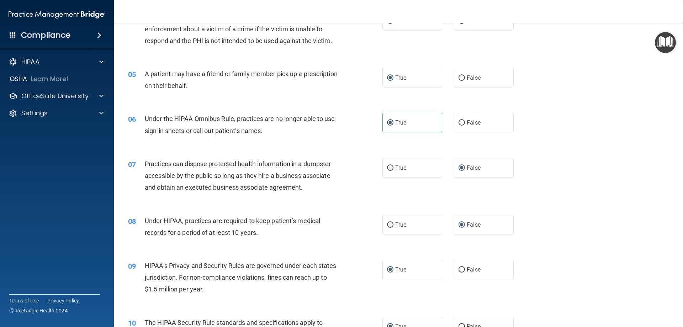
scroll to position [155, 0]
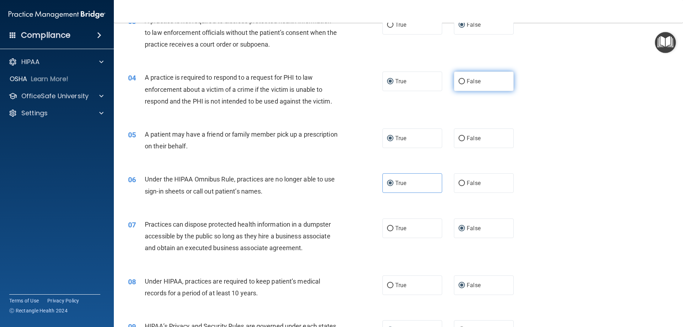
click at [460, 80] on input "False" at bounding box center [462, 81] width 6 height 5
radio input "true"
radio input "false"
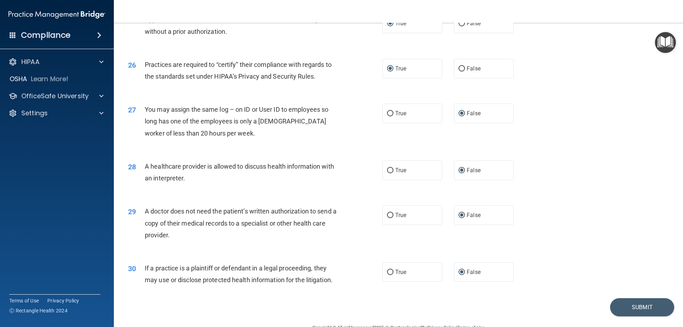
scroll to position [1329, 0]
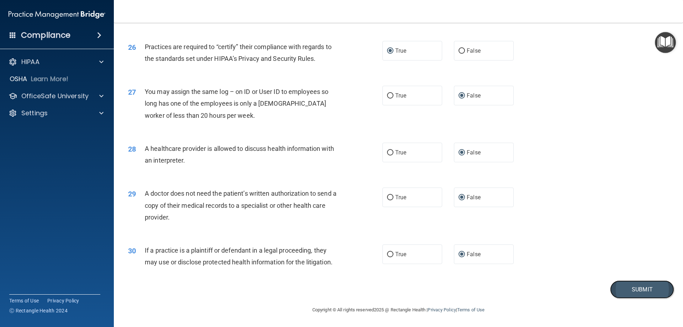
click at [633, 291] on button "Submit" at bounding box center [642, 289] width 64 height 18
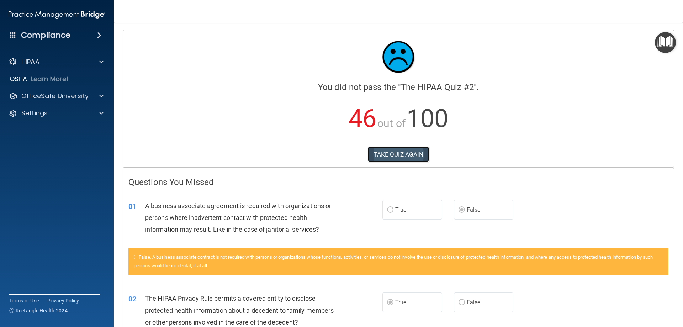
click at [406, 153] on button "TAKE QUIZ AGAIN" at bounding box center [399, 155] width 62 height 16
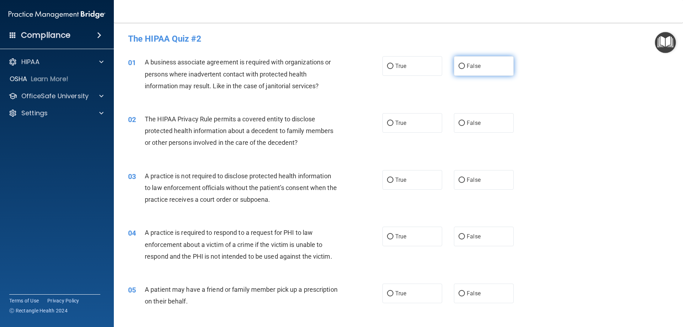
click at [459, 64] on input "False" at bounding box center [462, 66] width 6 height 5
radio input "true"
click at [392, 122] on label "True" at bounding box center [412, 123] width 60 height 20
click at [392, 122] on input "True" at bounding box center [390, 123] width 6 height 5
radio input "true"
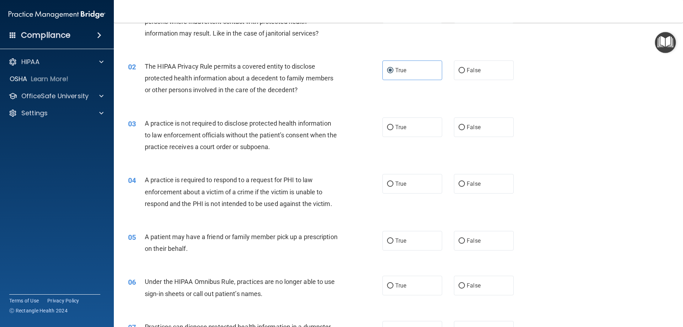
scroll to position [71, 0]
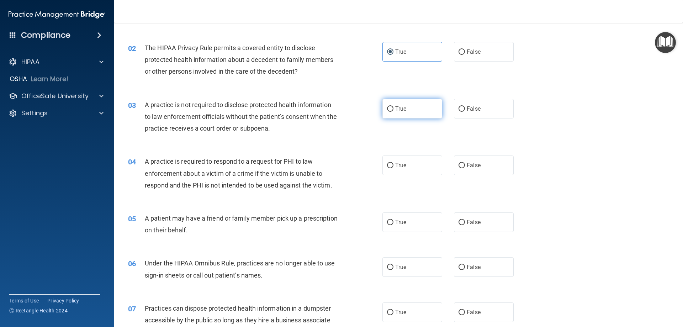
click at [390, 107] on input "True" at bounding box center [390, 108] width 6 height 5
radio input "true"
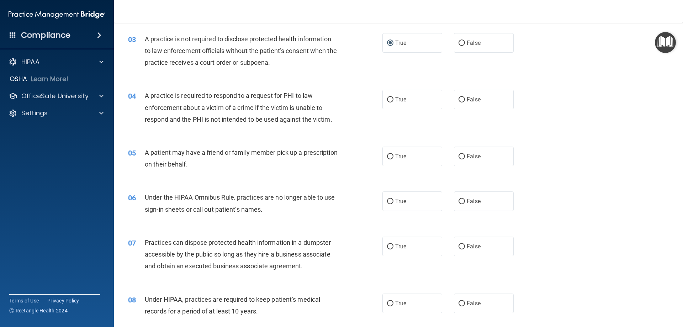
scroll to position [142, 0]
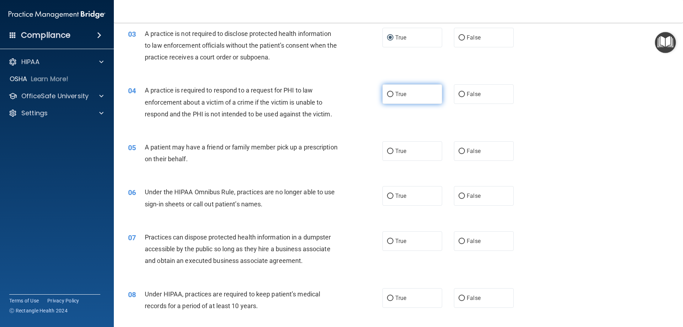
click at [388, 95] on input "True" at bounding box center [390, 94] width 6 height 5
radio input "true"
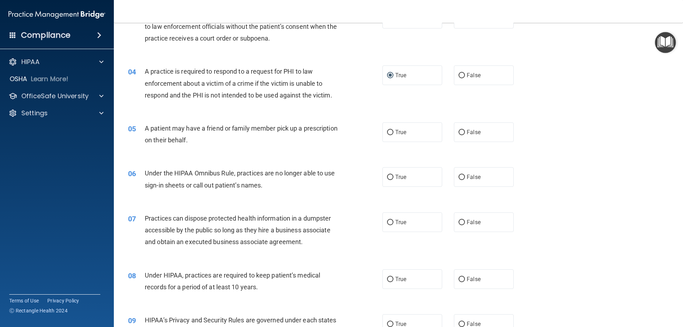
scroll to position [178, 0]
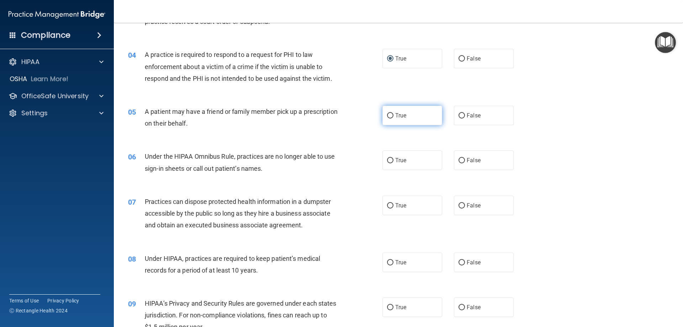
click at [389, 116] on input "True" at bounding box center [390, 115] width 6 height 5
radio input "true"
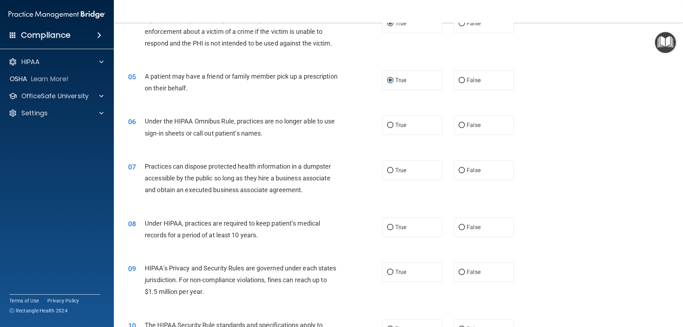
scroll to position [213, 0]
click at [459, 124] on input "False" at bounding box center [462, 124] width 6 height 5
radio input "true"
click at [387, 169] on input "True" at bounding box center [390, 170] width 6 height 5
radio input "true"
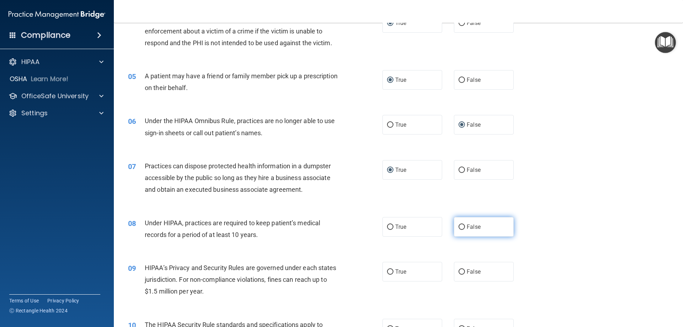
click at [459, 227] on input "False" at bounding box center [462, 226] width 6 height 5
radio input "true"
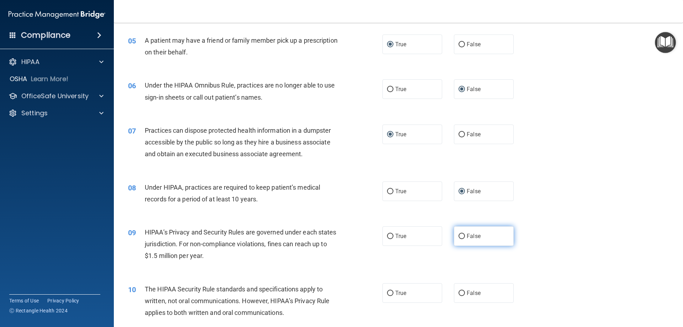
click at [459, 234] on input "False" at bounding box center [462, 236] width 6 height 5
radio input "true"
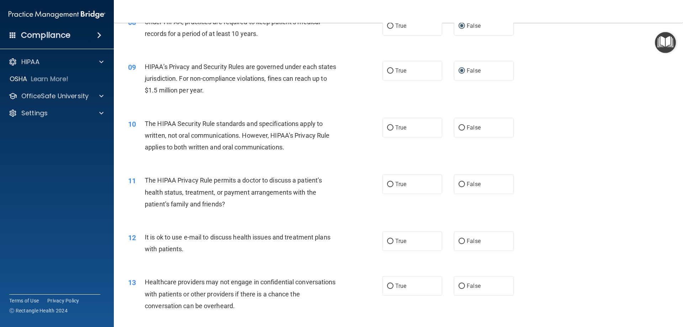
scroll to position [427, 0]
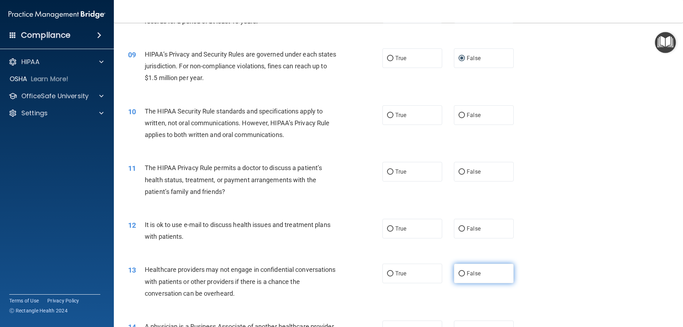
click at [459, 273] on input "False" at bounding box center [462, 273] width 6 height 5
radio input "true"
click at [387, 229] on input "True" at bounding box center [390, 228] width 6 height 5
radio input "true"
click at [389, 170] on input "True" at bounding box center [390, 171] width 6 height 5
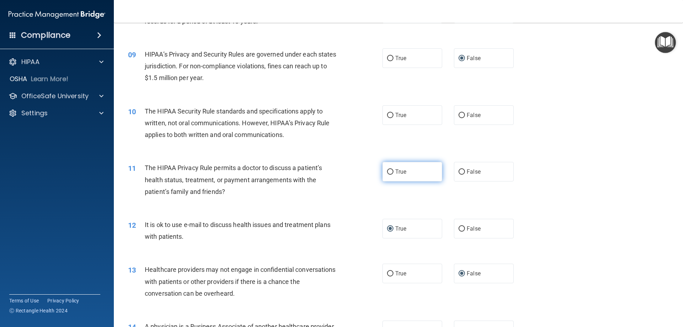
radio input "true"
click at [389, 114] on input "True" at bounding box center [390, 115] width 6 height 5
radio input "true"
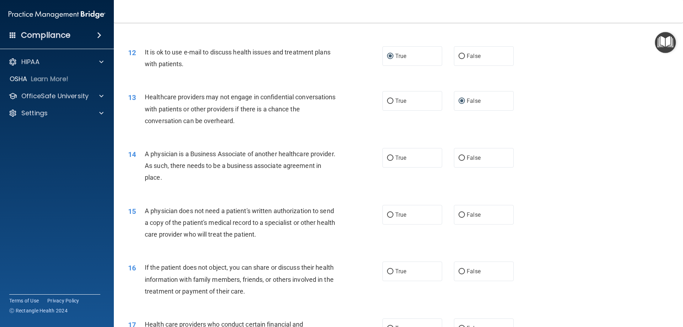
scroll to position [605, 0]
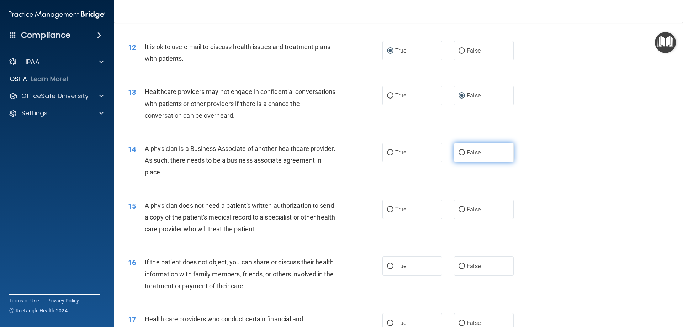
click at [460, 151] on input "False" at bounding box center [462, 152] width 6 height 5
radio input "true"
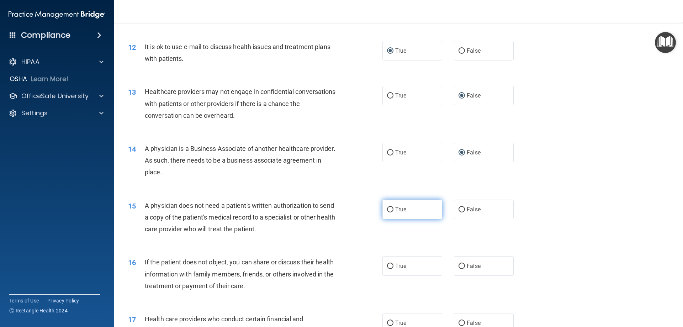
click at [387, 211] on input "True" at bounding box center [390, 209] width 6 height 5
radio input "true"
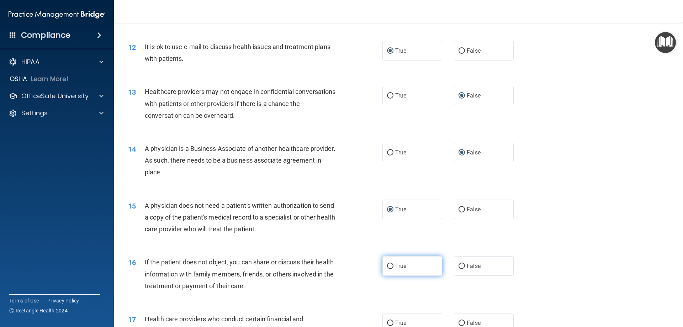
click at [389, 264] on input "True" at bounding box center [390, 266] width 6 height 5
radio input "true"
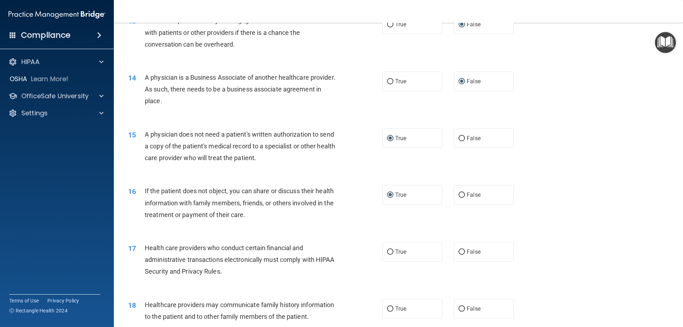
scroll to position [712, 0]
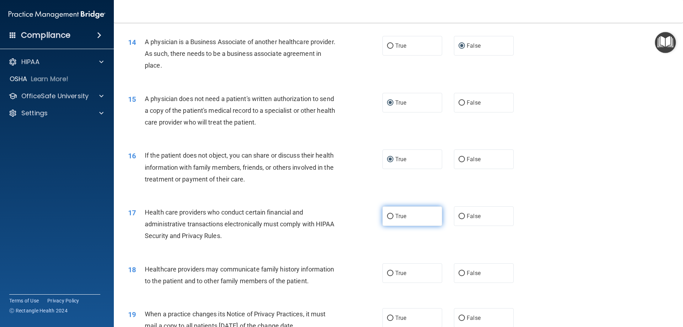
click at [387, 218] on input "True" at bounding box center [390, 216] width 6 height 5
radio input "true"
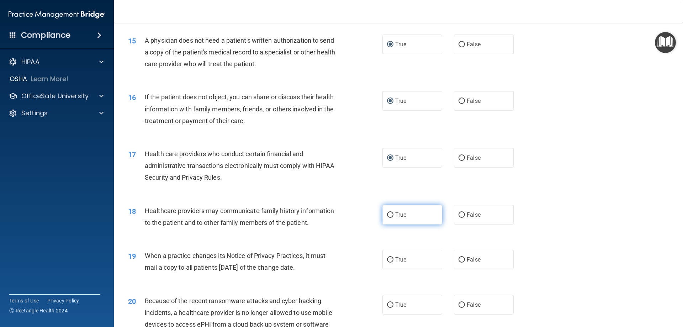
scroll to position [818, 0]
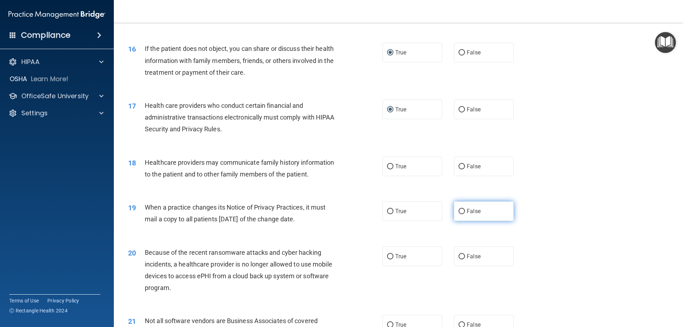
click at [459, 212] on input "False" at bounding box center [462, 211] width 6 height 5
radio input "true"
click at [459, 165] on input "False" at bounding box center [462, 166] width 6 height 5
radio input "true"
click at [454, 254] on label "False" at bounding box center [484, 257] width 60 height 20
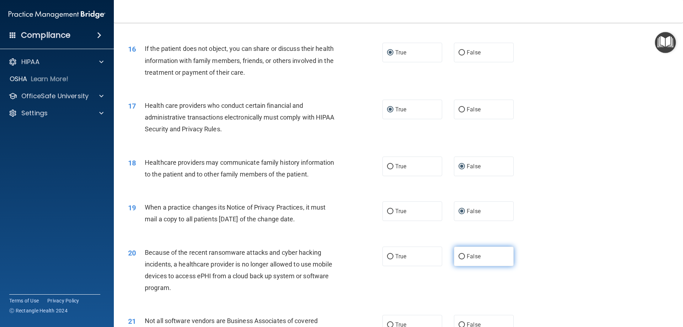
click at [459, 254] on input "False" at bounding box center [462, 256] width 6 height 5
radio input "true"
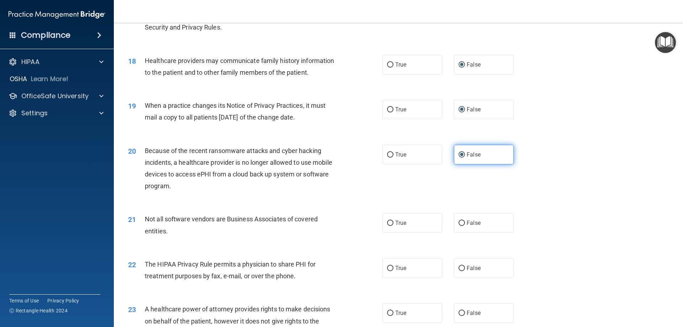
scroll to position [925, 0]
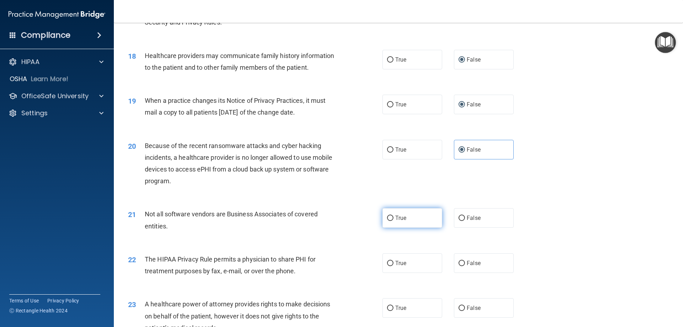
click at [387, 218] on input "True" at bounding box center [390, 218] width 6 height 5
radio input "true"
click at [388, 261] on input "True" at bounding box center [390, 263] width 6 height 5
radio input "true"
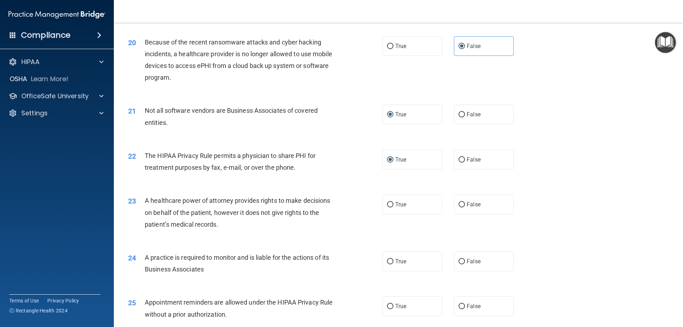
scroll to position [1032, 0]
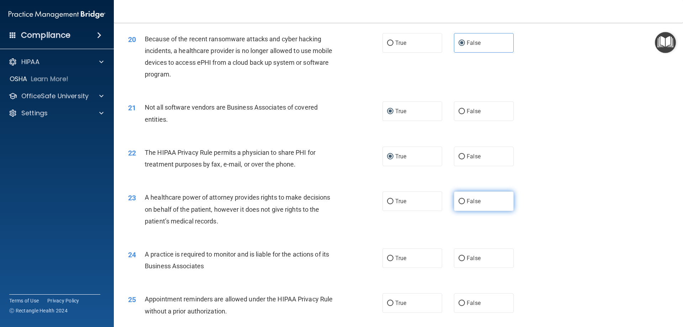
click at [459, 200] on input "False" at bounding box center [462, 201] width 6 height 5
radio input "true"
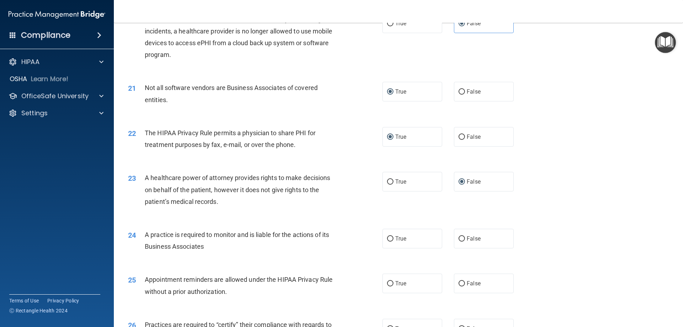
scroll to position [1067, 0]
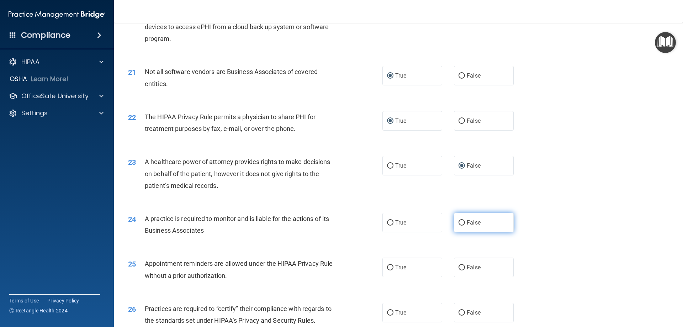
click at [460, 221] on input "False" at bounding box center [462, 222] width 6 height 5
radio input "true"
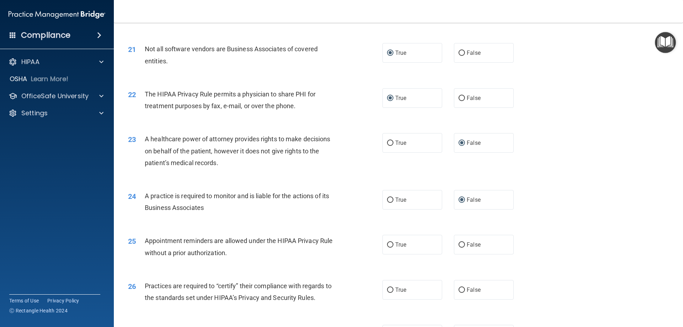
scroll to position [1103, 0]
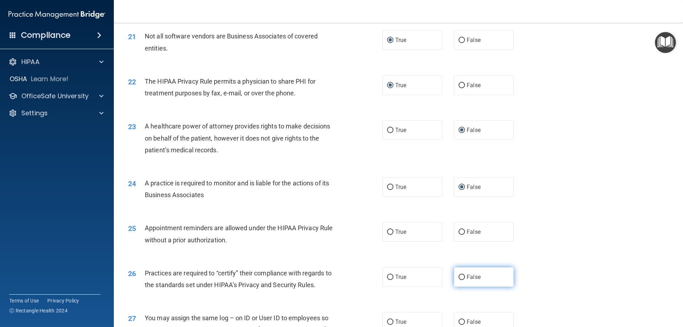
click at [462, 277] on label "False" at bounding box center [484, 277] width 60 height 20
click at [462, 277] on input "False" at bounding box center [462, 277] width 6 height 5
radio input "true"
click at [387, 229] on input "True" at bounding box center [390, 231] width 6 height 5
radio input "true"
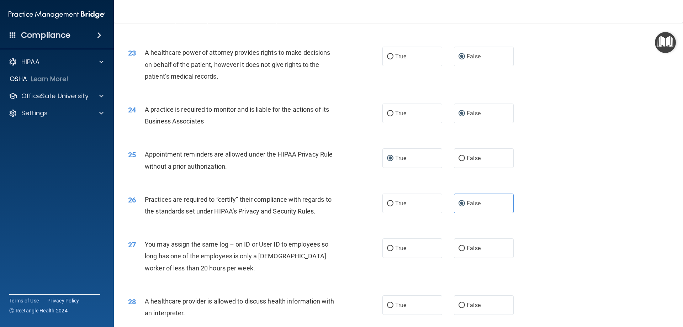
scroll to position [1210, 0]
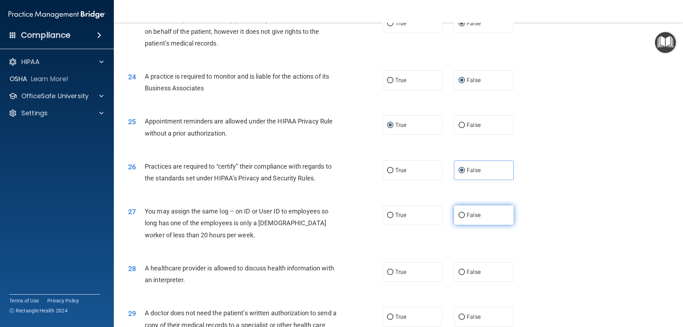
click at [459, 213] on input "False" at bounding box center [462, 215] width 6 height 5
radio input "true"
click at [387, 270] on input "True" at bounding box center [390, 272] width 6 height 5
radio input "true"
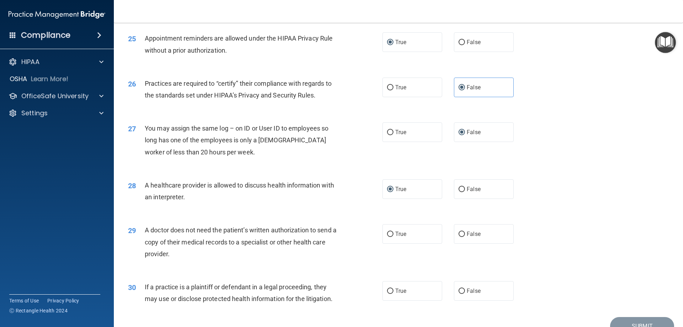
scroll to position [1316, 0]
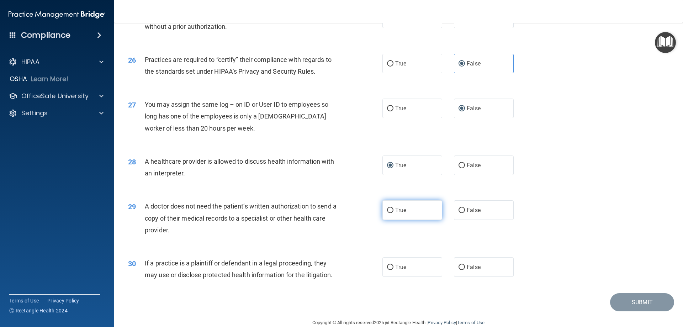
click at [387, 208] on input "True" at bounding box center [390, 210] width 6 height 5
radio input "true"
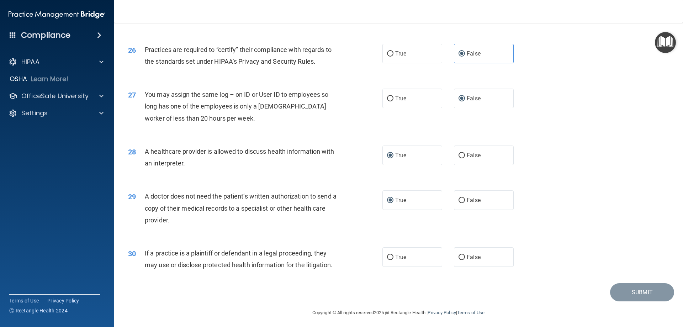
scroll to position [1329, 0]
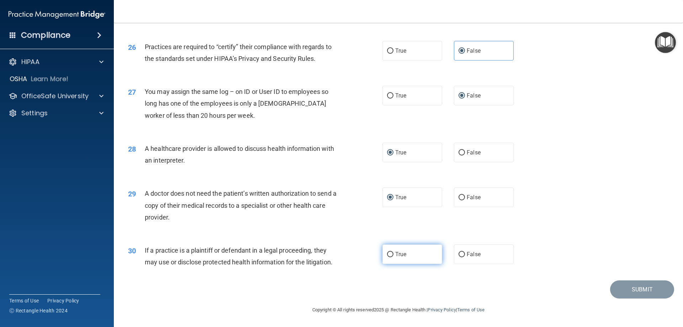
click at [389, 252] on input "True" at bounding box center [390, 254] width 6 height 5
radio input "true"
click at [633, 287] on button "Submit" at bounding box center [642, 289] width 64 height 18
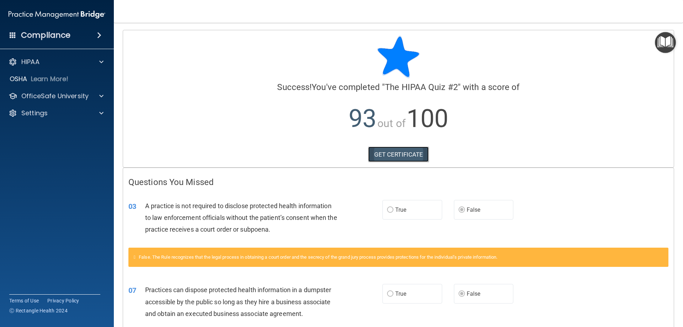
click at [385, 155] on link "GET CERTIFICATE" at bounding box center [398, 155] width 61 height 16
click at [67, 77] on p "Learn More!" at bounding box center [50, 79] width 38 height 9
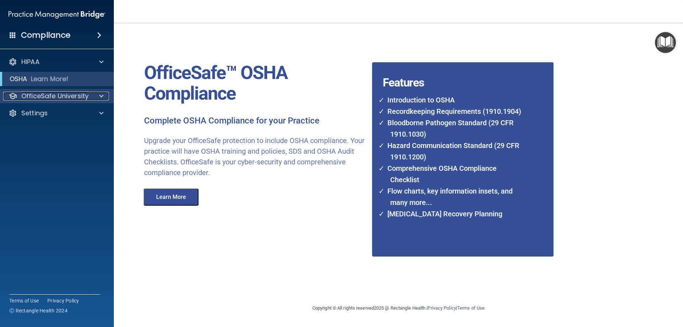
click at [58, 96] on p "OfficeSafe University" at bounding box center [54, 96] width 67 height 9
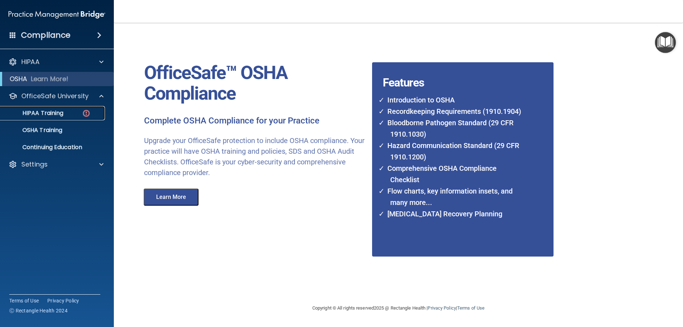
click at [43, 115] on p "HIPAA Training" at bounding box center [34, 113] width 59 height 7
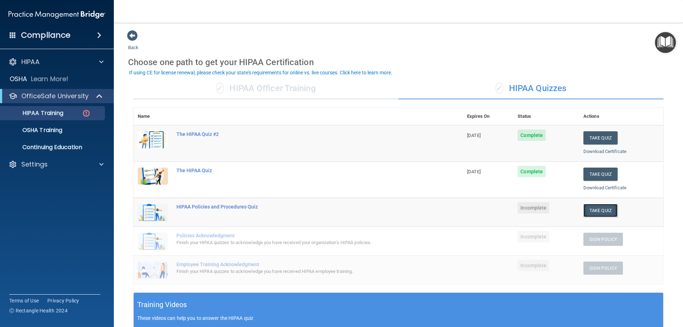
click at [590, 210] on button "Take Quiz" at bounding box center [600, 210] width 34 height 13
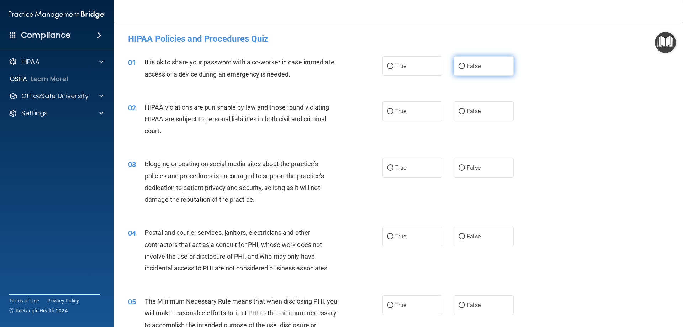
click at [459, 64] on input "False" at bounding box center [462, 66] width 6 height 5
radio input "true"
click at [387, 112] on input "True" at bounding box center [390, 111] width 6 height 5
radio input "true"
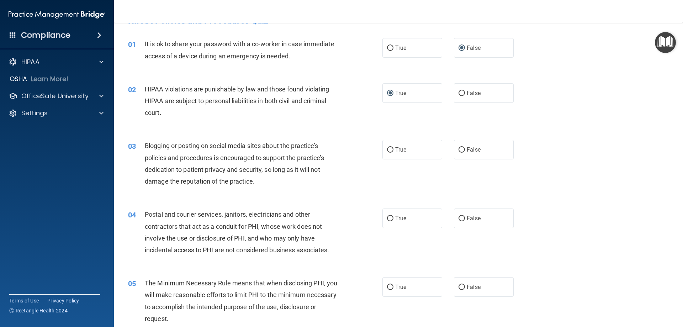
scroll to position [36, 0]
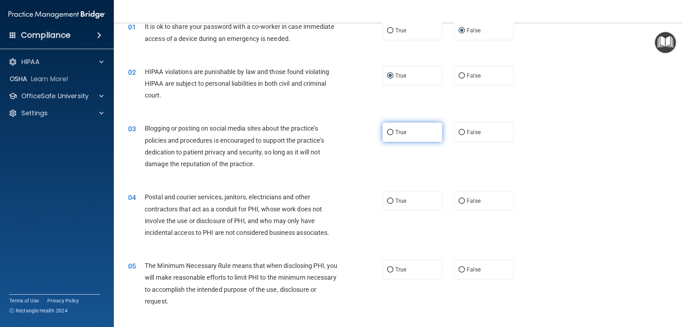
click at [383, 130] on label "True" at bounding box center [412, 132] width 60 height 20
click at [387, 130] on input "True" at bounding box center [390, 132] width 6 height 5
radio input "true"
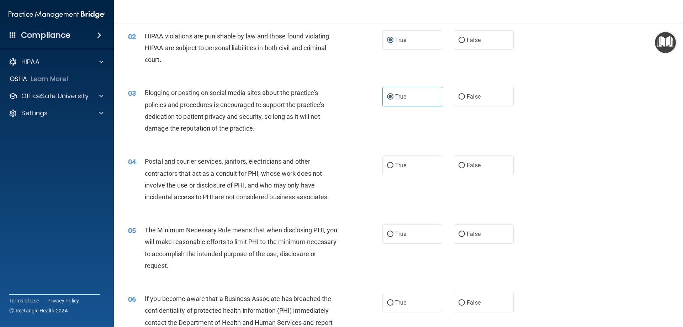
scroll to position [107, 0]
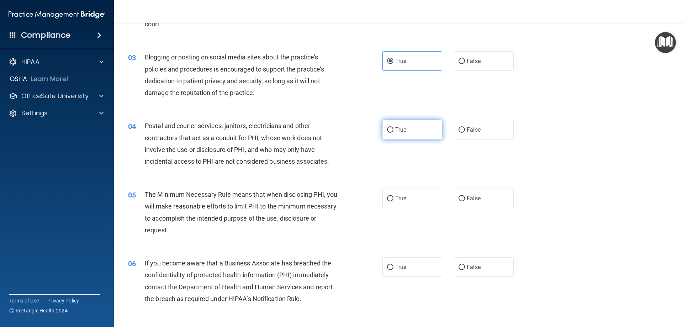
click at [387, 130] on input "True" at bounding box center [390, 129] width 6 height 5
radio input "true"
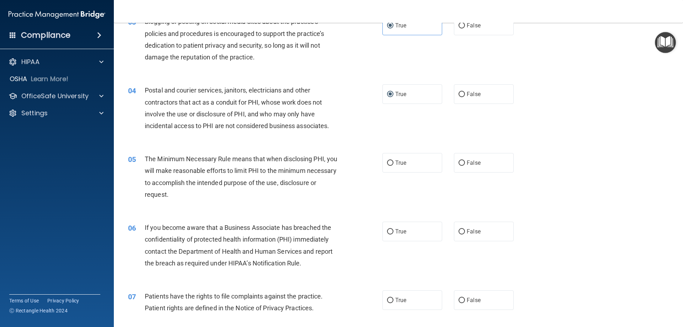
scroll to position [178, 0]
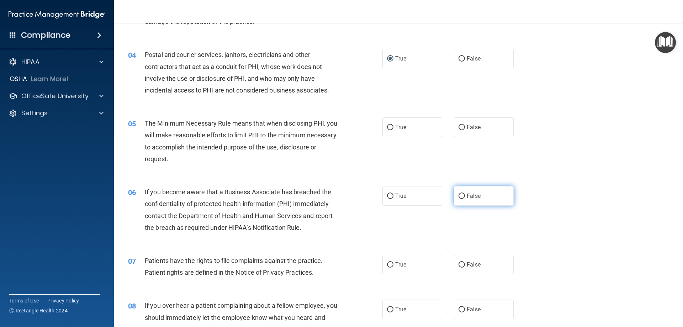
click at [459, 195] on input "False" at bounding box center [462, 196] width 6 height 5
radio input "true"
click at [387, 123] on label "True" at bounding box center [412, 127] width 60 height 20
click at [387, 125] on input "True" at bounding box center [390, 127] width 6 height 5
radio input "true"
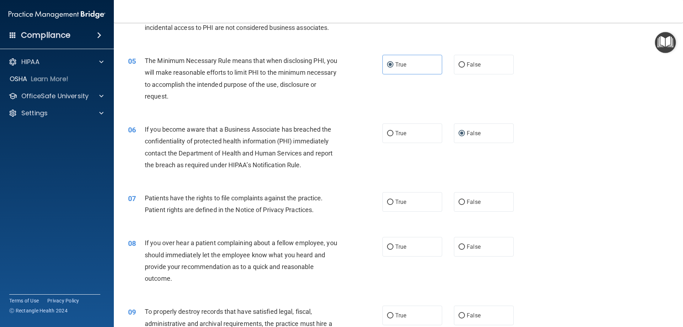
scroll to position [249, 0]
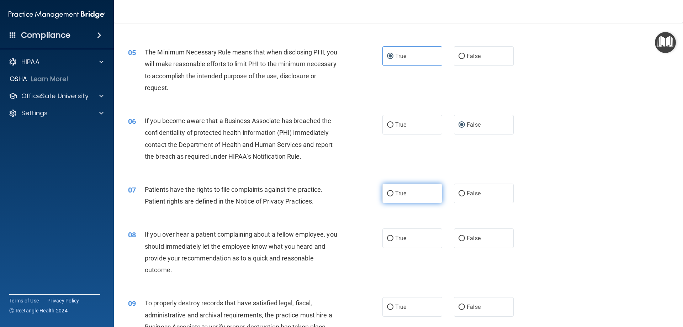
click at [387, 198] on label "True" at bounding box center [412, 194] width 60 height 20
click at [387, 196] on input "True" at bounding box center [390, 193] width 6 height 5
radio input "true"
click at [459, 55] on input "False" at bounding box center [462, 56] width 6 height 5
radio input "true"
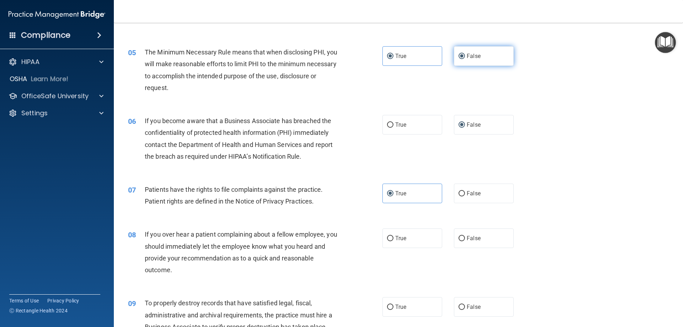
radio input "false"
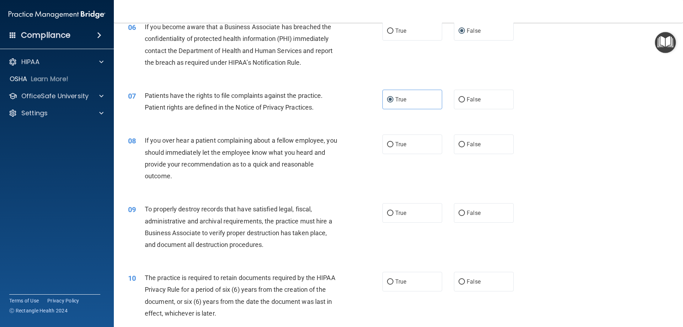
scroll to position [356, 0]
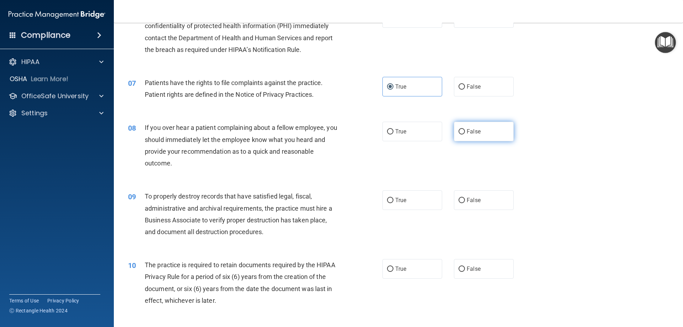
click at [459, 129] on input "False" at bounding box center [462, 131] width 6 height 5
radio input "true"
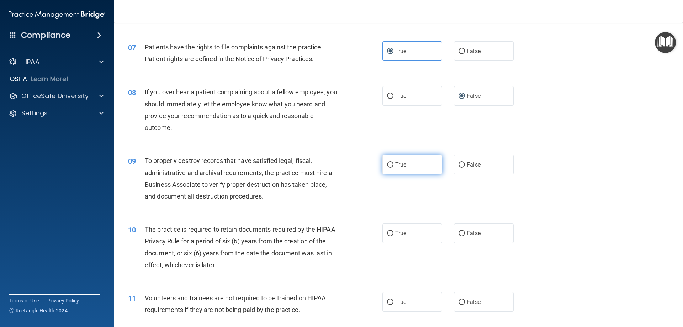
click at [391, 166] on label "True" at bounding box center [412, 165] width 60 height 20
click at [391, 166] on input "True" at bounding box center [390, 164] width 6 height 5
radio input "true"
click at [459, 163] on input "False" at bounding box center [462, 164] width 6 height 5
radio input "true"
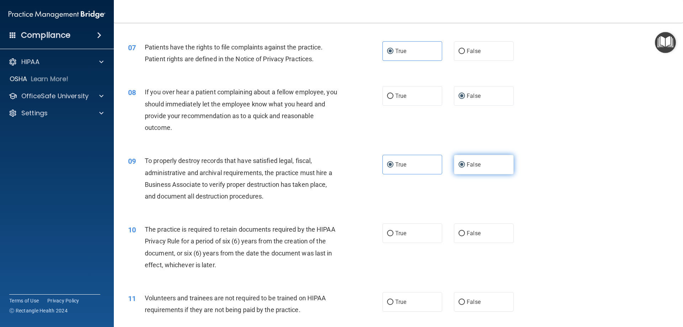
radio input "false"
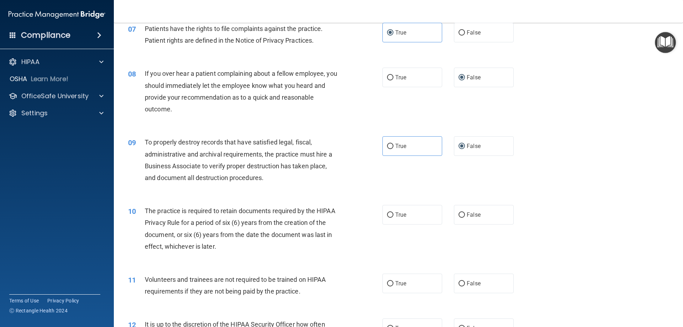
scroll to position [427, 0]
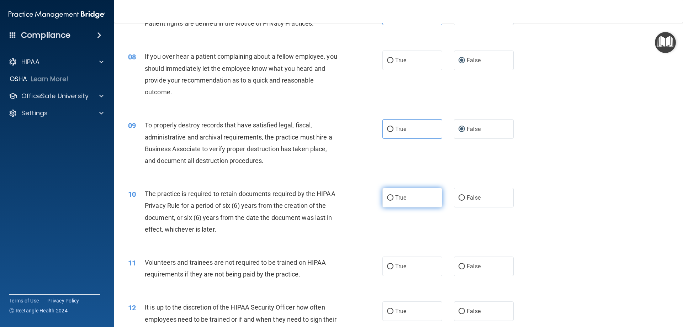
click at [388, 196] on input "True" at bounding box center [390, 197] width 6 height 5
radio input "true"
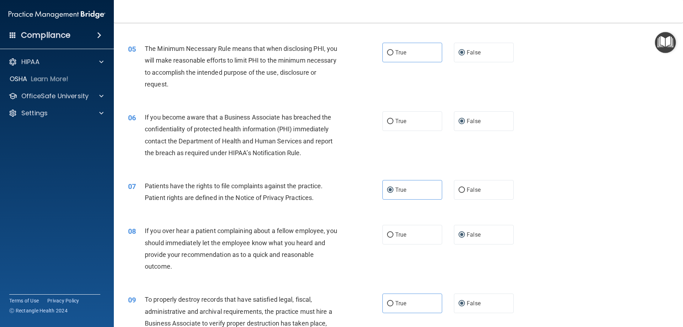
scroll to position [249, 0]
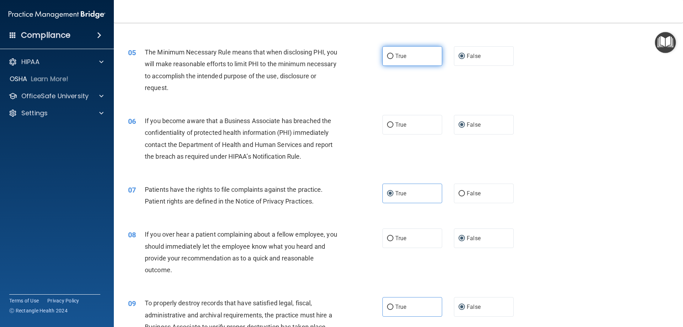
drag, startPoint x: 387, startPoint y: 56, endPoint x: 391, endPoint y: 58, distance: 5.1
click at [387, 56] on input "True" at bounding box center [390, 56] width 6 height 5
radio input "true"
radio input "false"
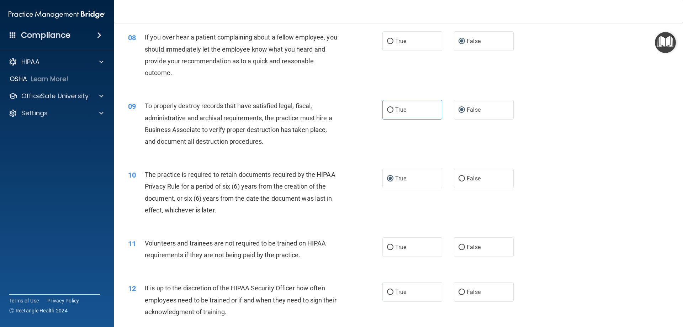
scroll to position [463, 0]
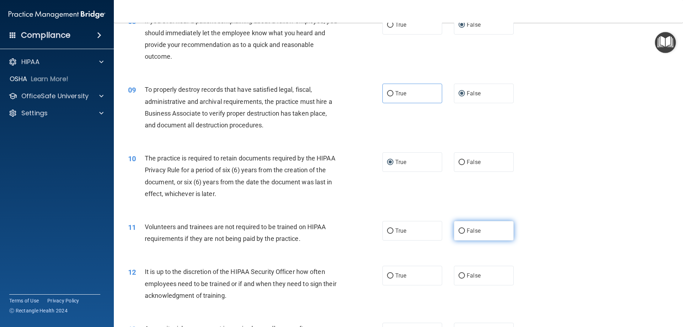
click at [459, 229] on input "False" at bounding box center [462, 230] width 6 height 5
radio input "true"
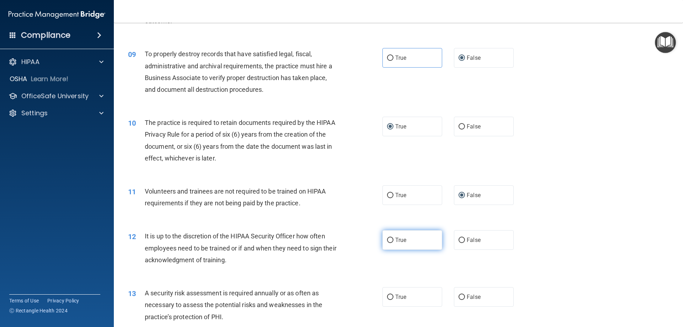
click at [387, 238] on input "True" at bounding box center [390, 240] width 6 height 5
radio input "true"
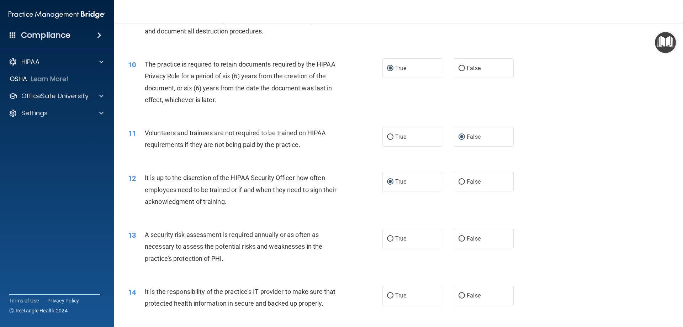
scroll to position [569, 0]
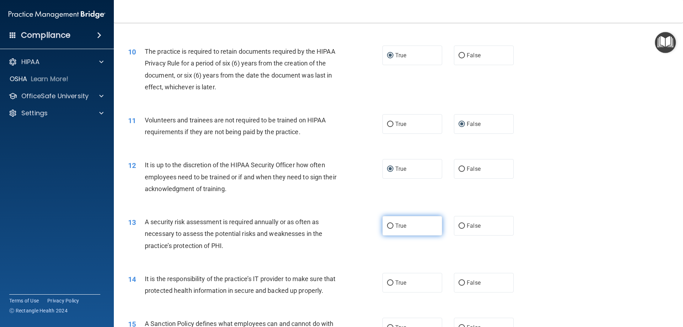
click at [388, 226] on input "True" at bounding box center [390, 225] width 6 height 5
radio input "true"
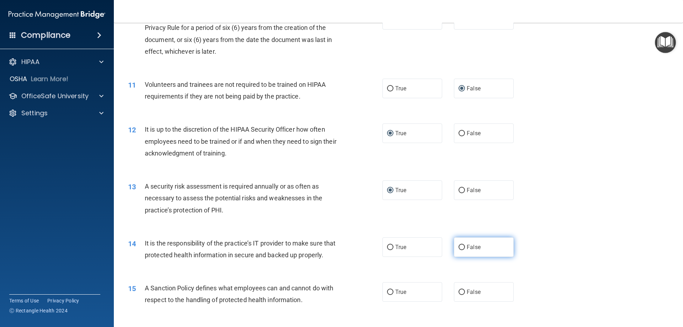
click at [459, 247] on input "False" at bounding box center [462, 247] width 6 height 5
radio input "true"
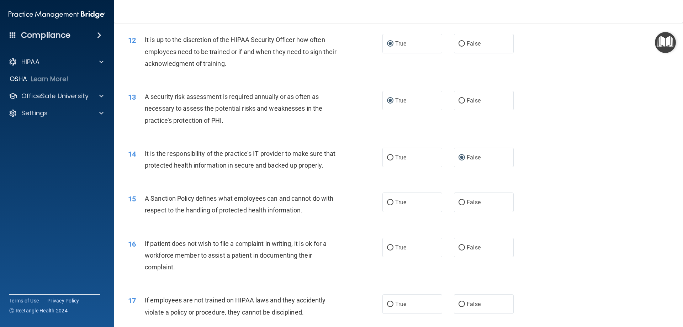
scroll to position [712, 0]
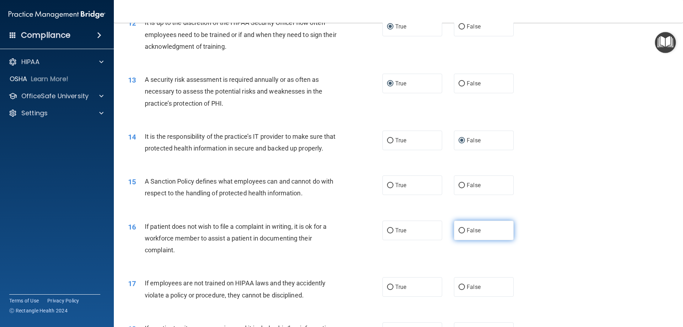
click at [459, 233] on input "False" at bounding box center [462, 230] width 6 height 5
radio input "true"
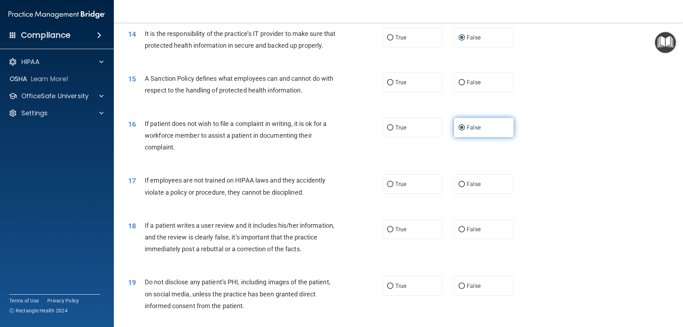
scroll to position [854, 0]
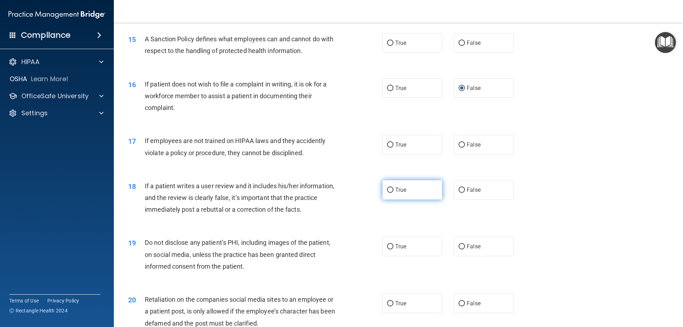
click at [388, 193] on input "True" at bounding box center [390, 189] width 6 height 5
radio input "true"
click at [388, 249] on input "True" at bounding box center [390, 246] width 6 height 5
radio input "true"
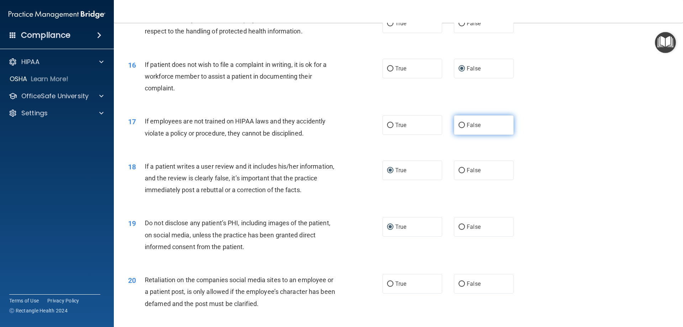
scroll to position [889, 0]
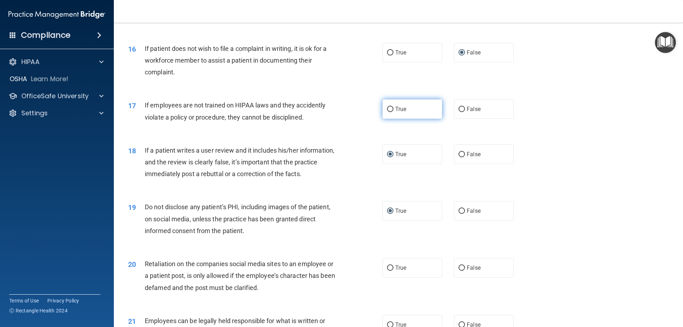
click at [387, 112] on input "True" at bounding box center [390, 109] width 6 height 5
radio input "true"
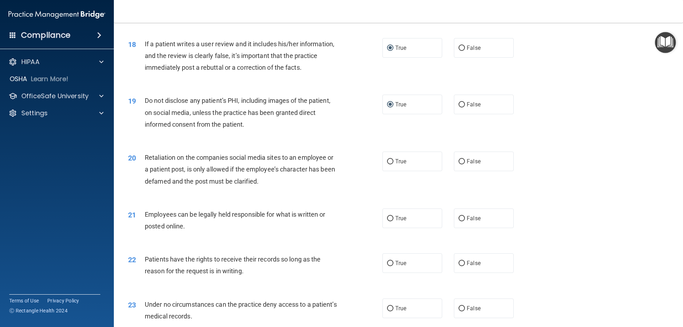
scroll to position [996, 0]
click at [386, 225] on label "True" at bounding box center [412, 218] width 60 height 20
click at [387, 221] on input "True" at bounding box center [390, 218] width 6 height 5
radio input "true"
click at [390, 266] on input "True" at bounding box center [390, 262] width 6 height 5
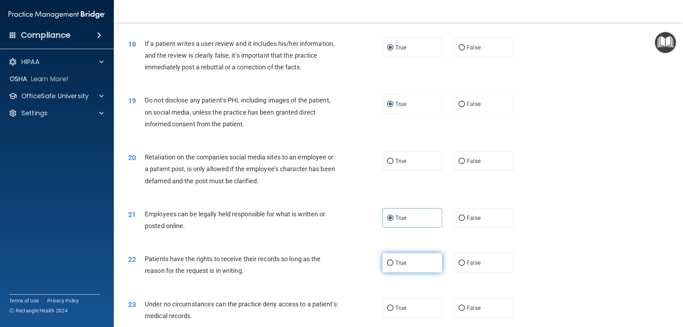
radio input "true"
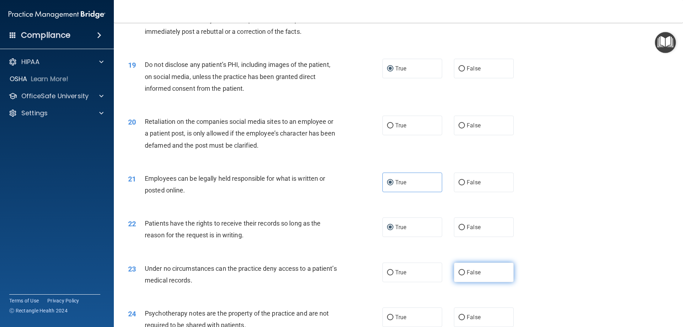
click at [459, 275] on input "False" at bounding box center [462, 272] width 6 height 5
radio input "true"
click at [459, 128] on input "False" at bounding box center [462, 125] width 6 height 5
radio input "true"
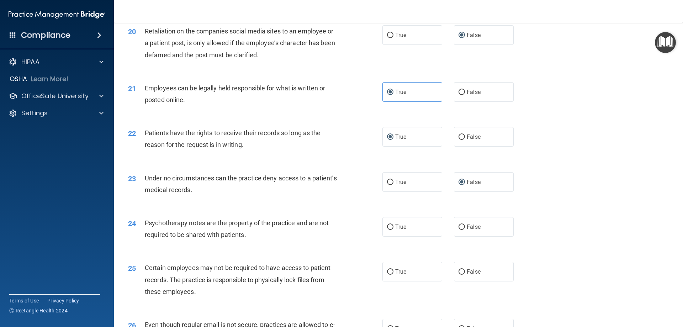
scroll to position [1138, 0]
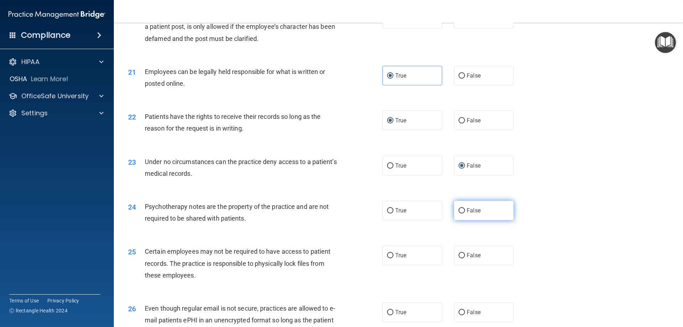
click at [459, 213] on input "False" at bounding box center [462, 210] width 6 height 5
radio input "true"
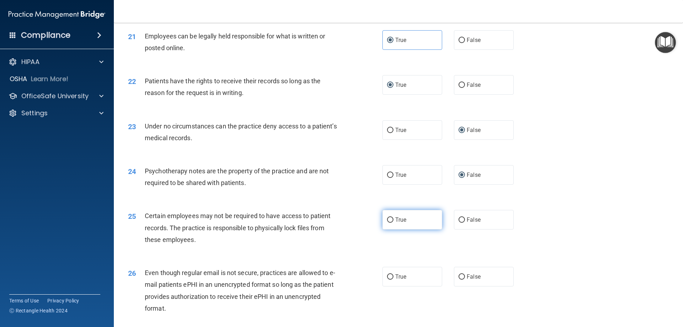
click at [387, 223] on input "True" at bounding box center [390, 219] width 6 height 5
radio input "true"
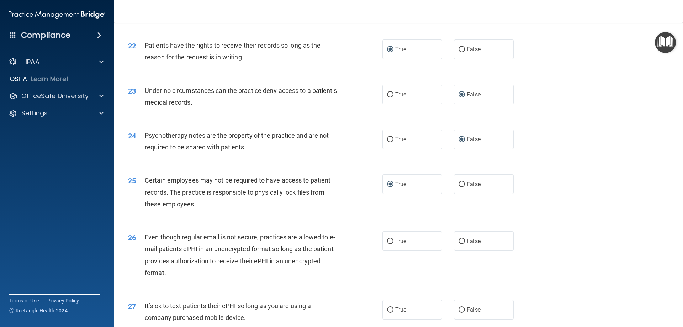
scroll to position [1245, 0]
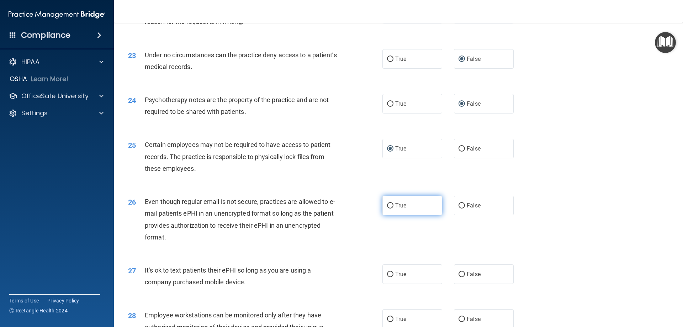
click at [387, 208] on input "True" at bounding box center [390, 205] width 6 height 5
radio input "true"
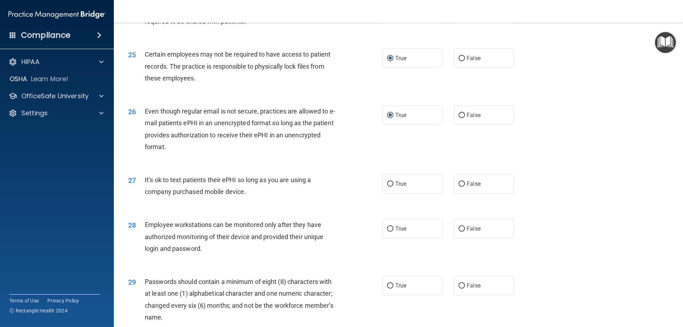
scroll to position [1352, 0]
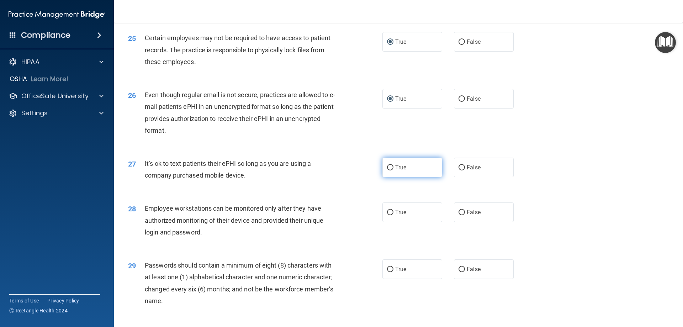
click at [387, 170] on input "True" at bounding box center [390, 167] width 6 height 5
radio input "true"
click at [459, 215] on input "False" at bounding box center [462, 212] width 6 height 5
radio input "true"
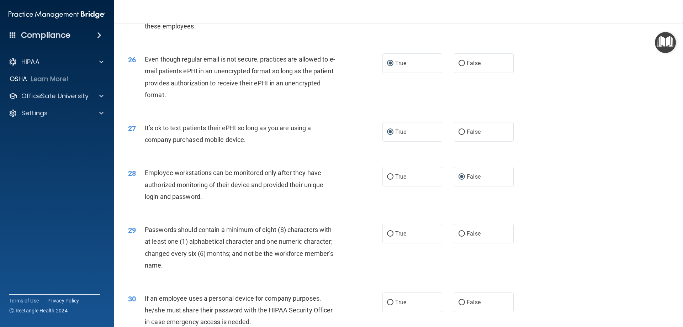
scroll to position [1423, 0]
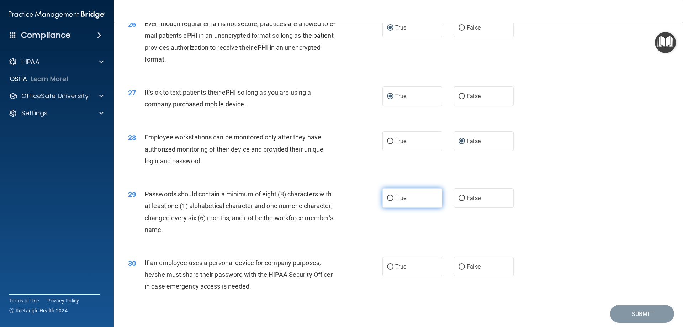
click at [387, 201] on input "True" at bounding box center [390, 198] width 6 height 5
radio input "true"
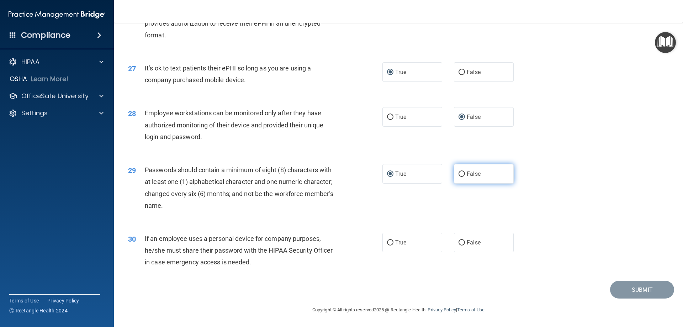
scroll to position [1459, 0]
click at [387, 242] on input "True" at bounding box center [390, 242] width 6 height 5
radio input "true"
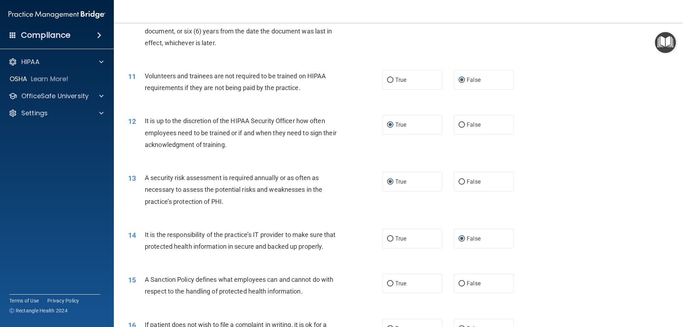
scroll to position [712, 0]
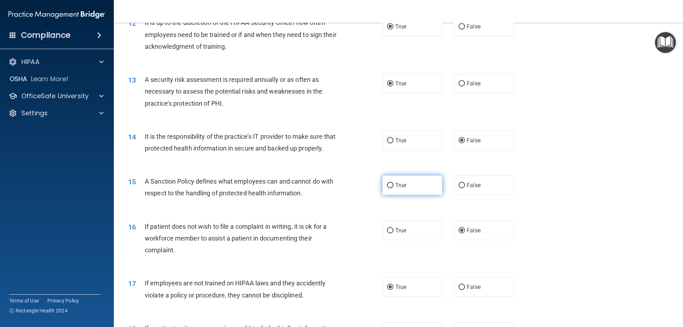
click at [387, 188] on input "True" at bounding box center [390, 185] width 6 height 5
radio input "true"
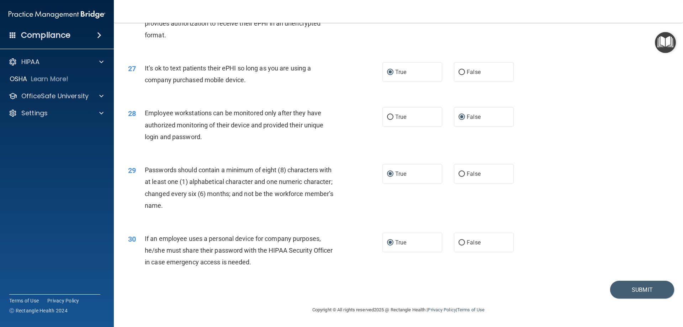
scroll to position [1459, 0]
click at [634, 288] on button "Submit" at bounding box center [642, 290] width 64 height 18
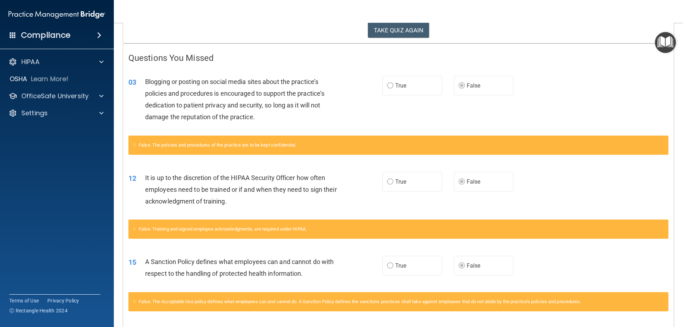
scroll to position [17, 0]
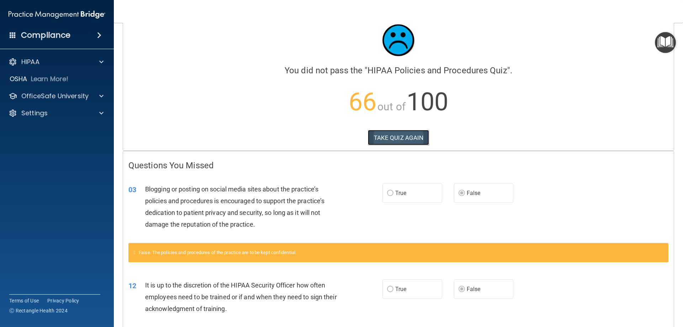
click at [386, 139] on button "TAKE QUIZ AGAIN" at bounding box center [399, 138] width 62 height 16
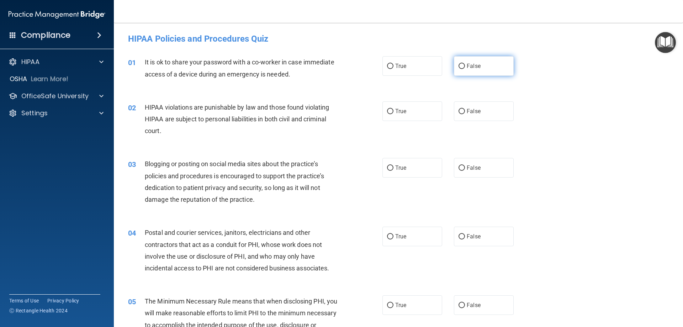
click at [460, 66] on input "False" at bounding box center [462, 66] width 6 height 5
radio input "true"
click at [388, 111] on input "True" at bounding box center [390, 111] width 6 height 5
radio input "true"
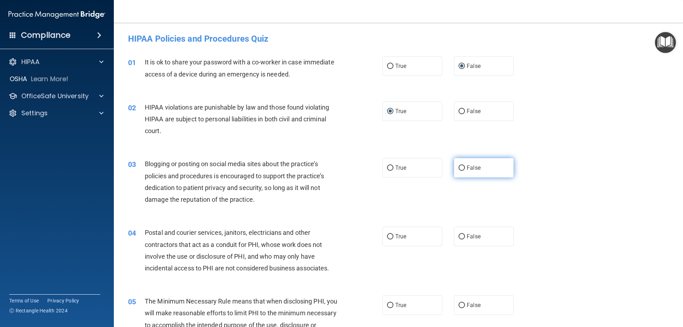
click at [459, 167] on input "False" at bounding box center [462, 167] width 6 height 5
radio input "true"
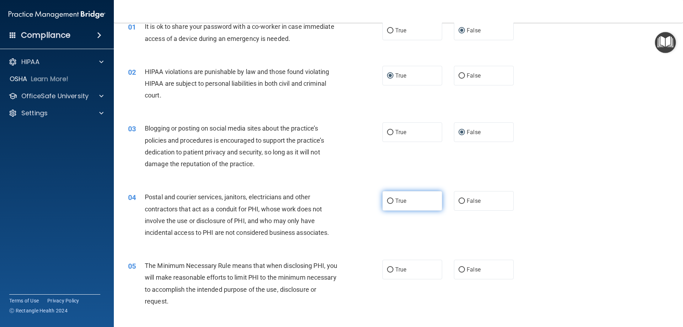
click at [387, 202] on input "True" at bounding box center [390, 201] width 6 height 5
radio input "true"
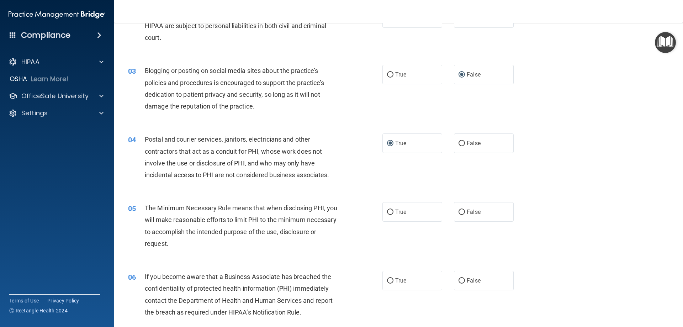
scroll to position [107, 0]
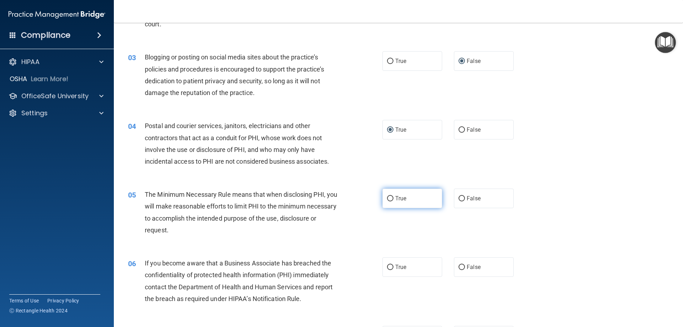
click at [389, 197] on input "True" at bounding box center [390, 198] width 6 height 5
radio input "true"
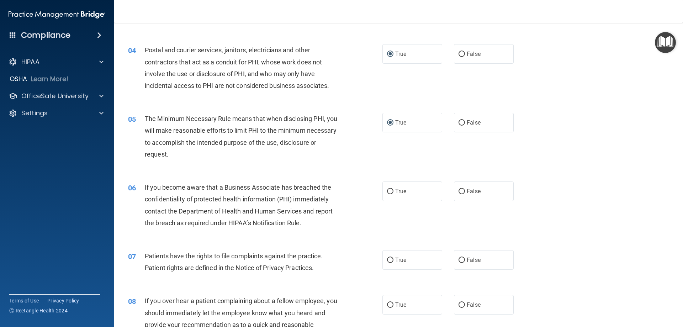
scroll to position [213, 0]
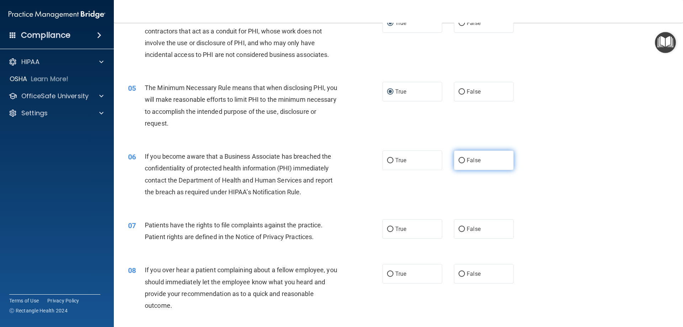
click at [459, 159] on input "False" at bounding box center [462, 160] width 6 height 5
radio input "true"
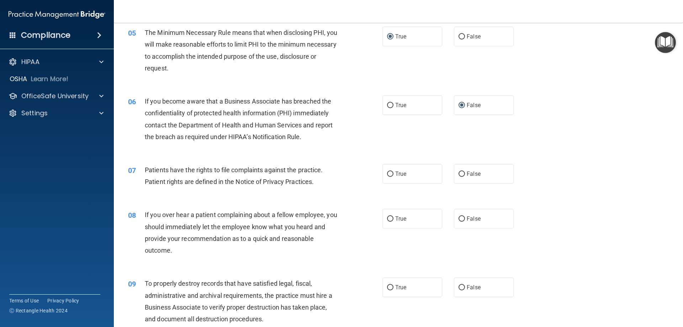
scroll to position [285, 0]
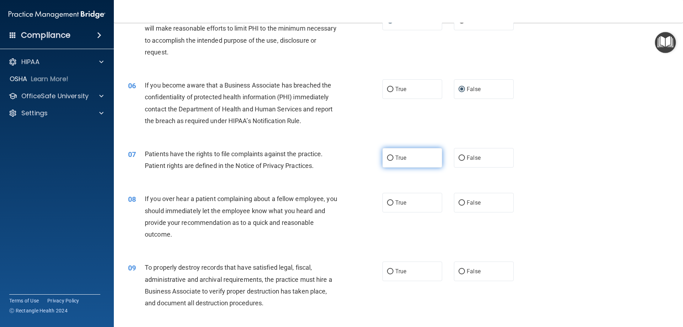
click at [387, 159] on input "True" at bounding box center [390, 157] width 6 height 5
radio input "true"
click at [459, 204] on input "False" at bounding box center [462, 202] width 6 height 5
radio input "true"
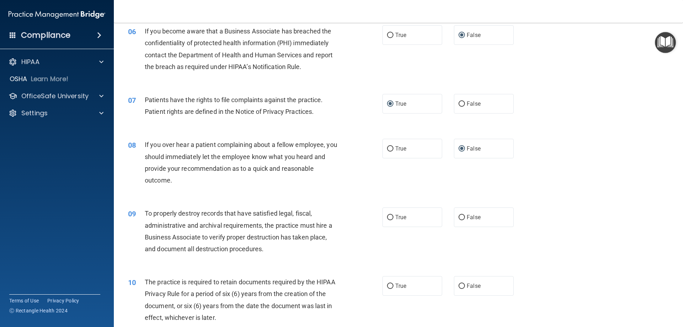
scroll to position [356, 0]
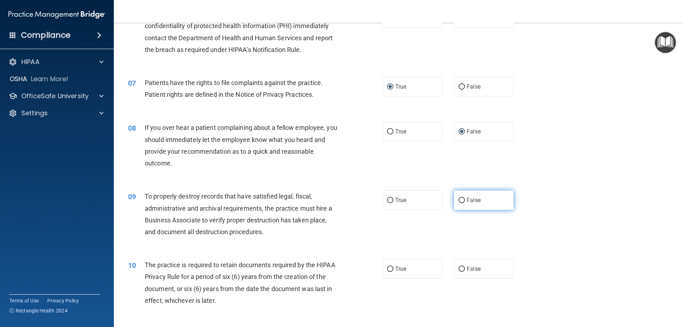
click at [459, 199] on input "False" at bounding box center [462, 200] width 6 height 5
radio input "true"
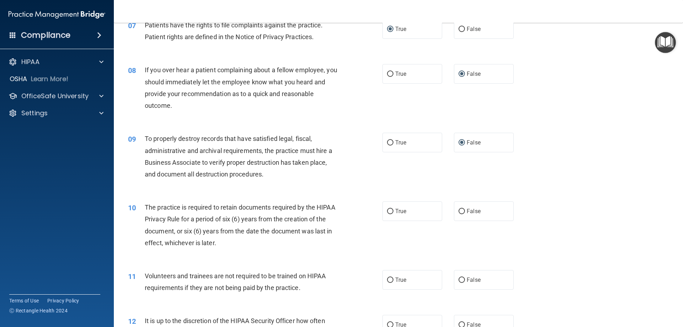
scroll to position [427, 0]
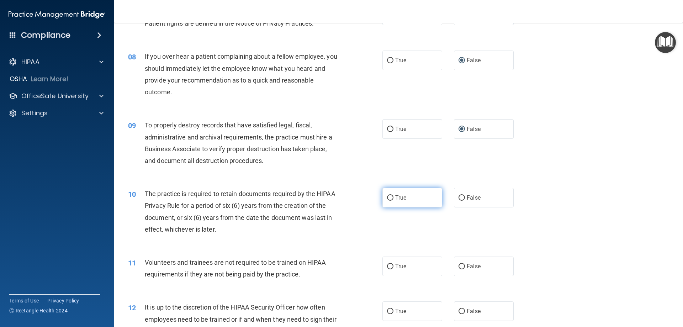
click at [387, 197] on input "True" at bounding box center [390, 197] width 6 height 5
radio input "true"
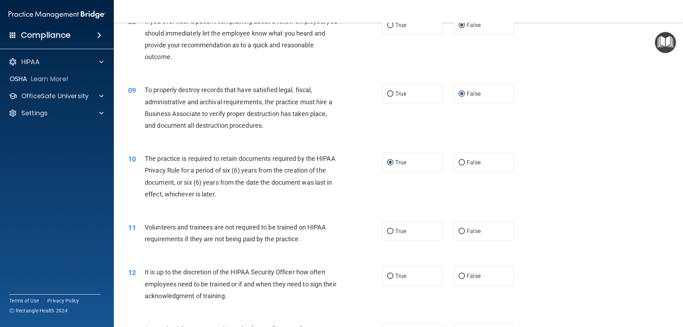
scroll to position [463, 0]
click at [459, 232] on input "False" at bounding box center [462, 230] width 6 height 5
radio input "true"
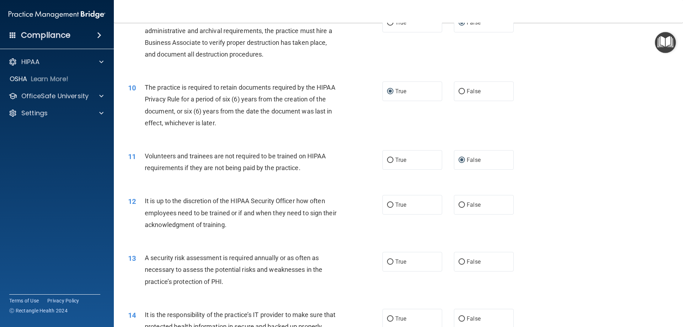
scroll to position [534, 0]
click at [459, 204] on input "False" at bounding box center [462, 204] width 6 height 5
radio input "true"
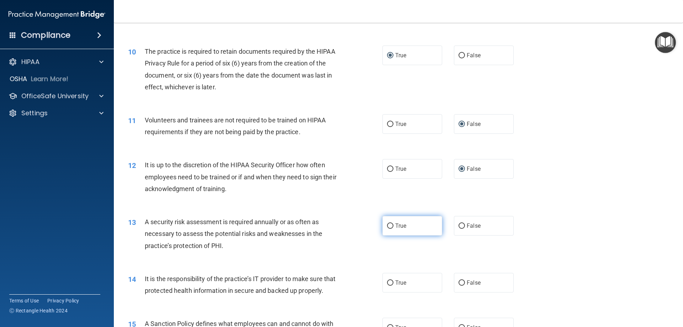
click at [390, 224] on input "True" at bounding box center [390, 225] width 6 height 5
radio input "true"
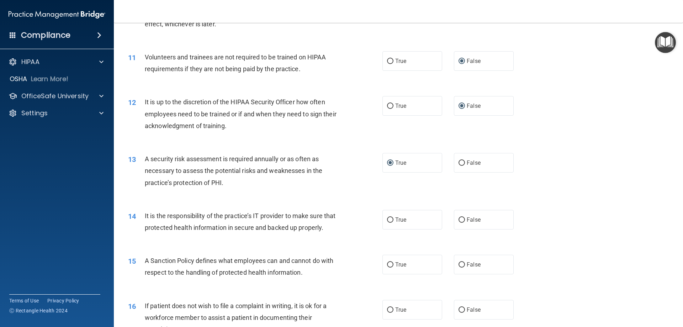
scroll to position [640, 0]
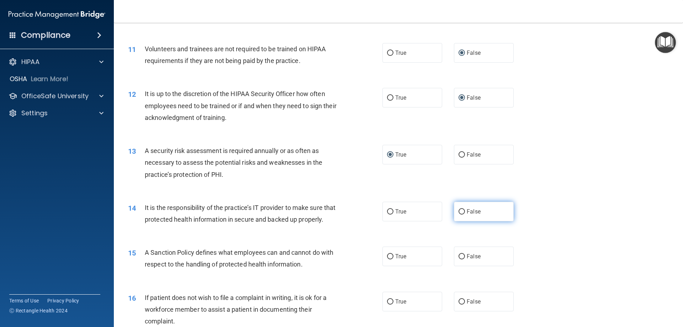
click at [460, 209] on input "False" at bounding box center [462, 211] width 6 height 5
radio input "true"
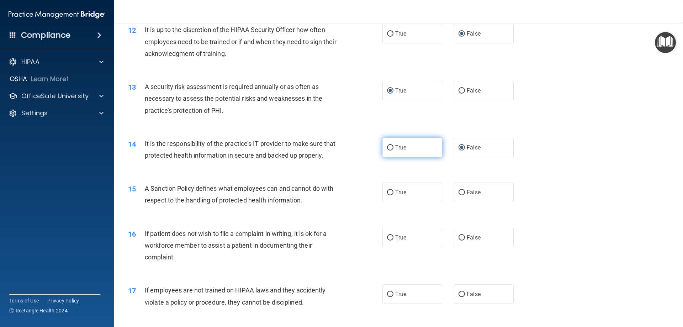
scroll to position [712, 0]
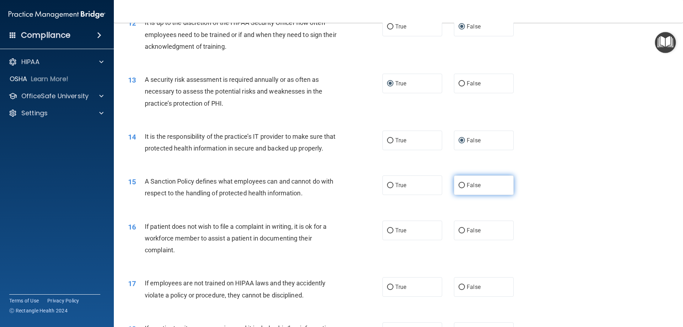
click at [459, 188] on input "False" at bounding box center [462, 185] width 6 height 5
radio input "true"
click at [389, 233] on input "True" at bounding box center [390, 230] width 6 height 5
radio input "true"
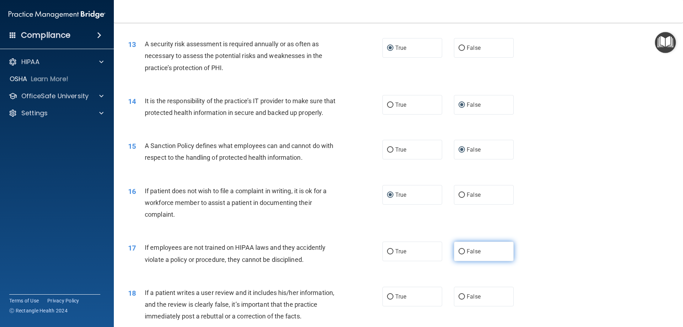
click at [459, 254] on input "False" at bounding box center [462, 251] width 6 height 5
radio input "true"
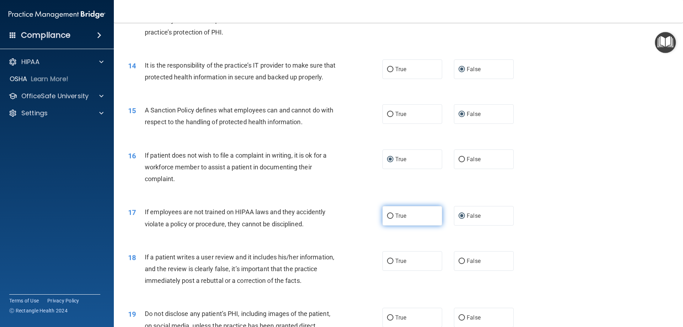
scroll to position [818, 0]
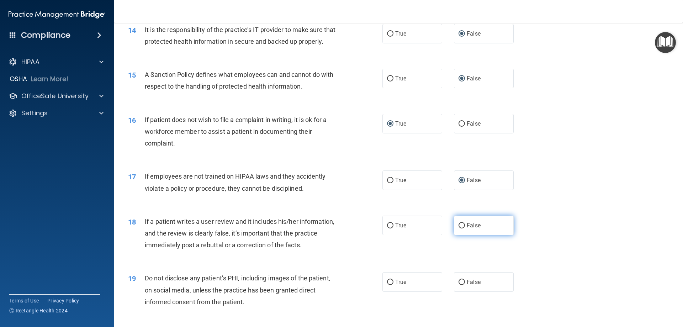
click at [460, 228] on input "False" at bounding box center [462, 225] width 6 height 5
radio input "true"
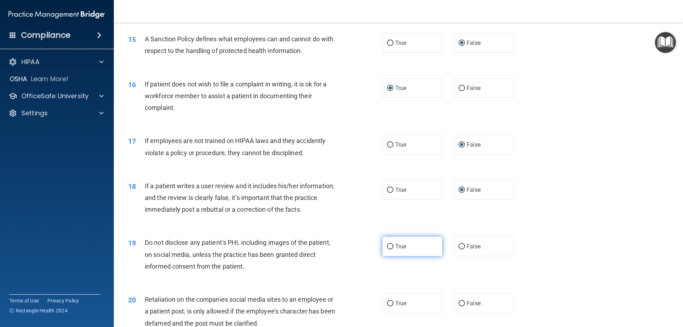
click at [391, 249] on input "True" at bounding box center [390, 246] width 6 height 5
radio input "true"
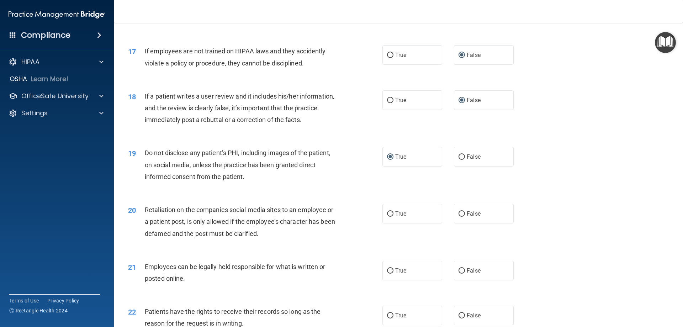
scroll to position [961, 0]
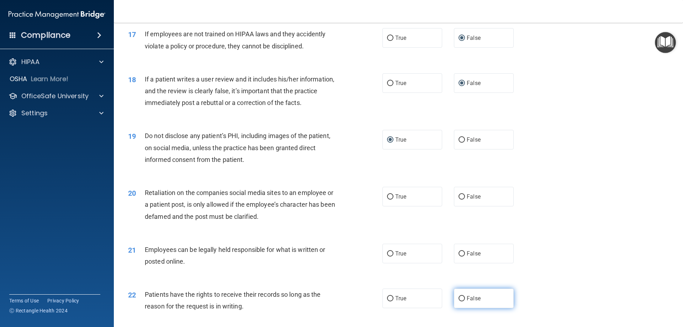
click at [459, 301] on input "False" at bounding box center [462, 298] width 6 height 5
radio input "true"
click at [459, 200] on input "False" at bounding box center [462, 196] width 6 height 5
radio input "true"
click at [390, 257] on input "True" at bounding box center [390, 253] width 6 height 5
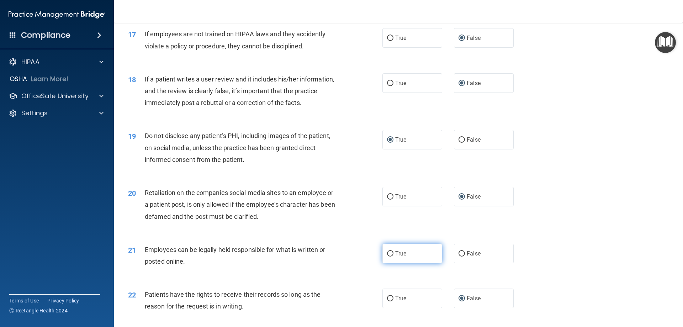
radio input "true"
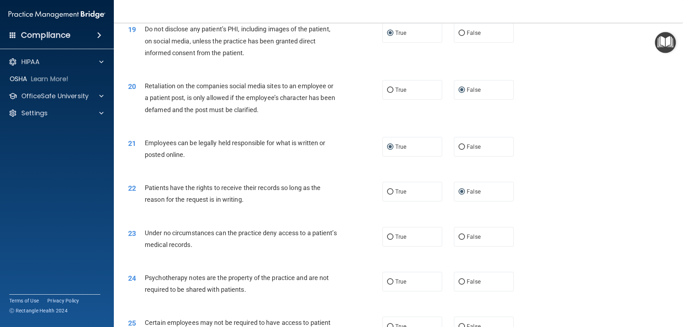
scroll to position [1103, 0]
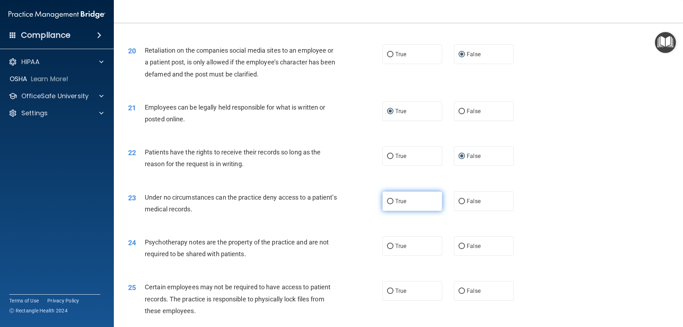
click at [388, 204] on input "True" at bounding box center [390, 201] width 6 height 5
radio input "true"
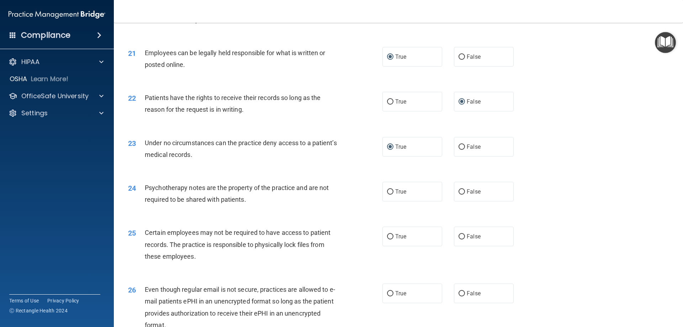
scroll to position [1174, 0]
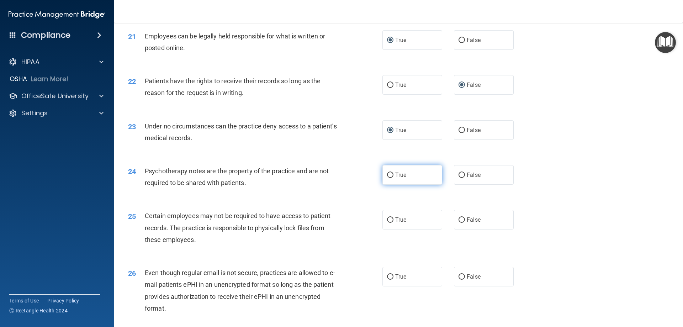
click at [389, 178] on input "True" at bounding box center [390, 175] width 6 height 5
radio input "true"
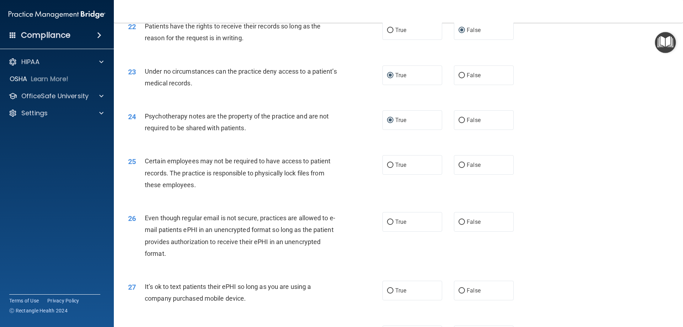
scroll to position [1245, 0]
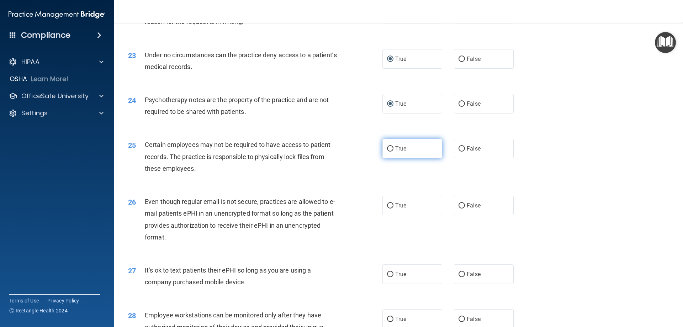
click at [387, 152] on input "True" at bounding box center [390, 148] width 6 height 5
radio input "true"
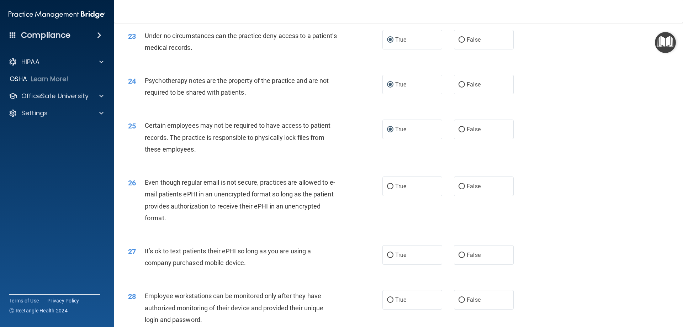
scroll to position [1281, 0]
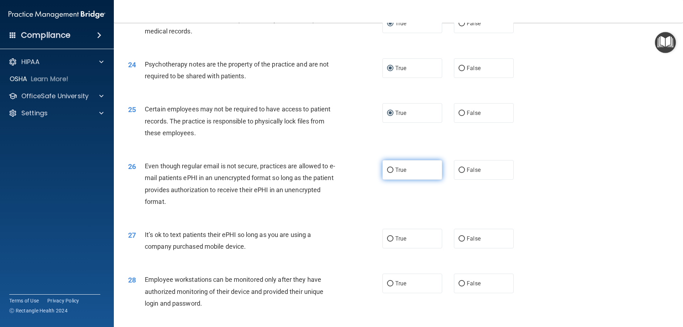
click at [390, 173] on input "True" at bounding box center [390, 170] width 6 height 5
radio input "true"
click at [459, 242] on input "False" at bounding box center [462, 238] width 6 height 5
radio input "true"
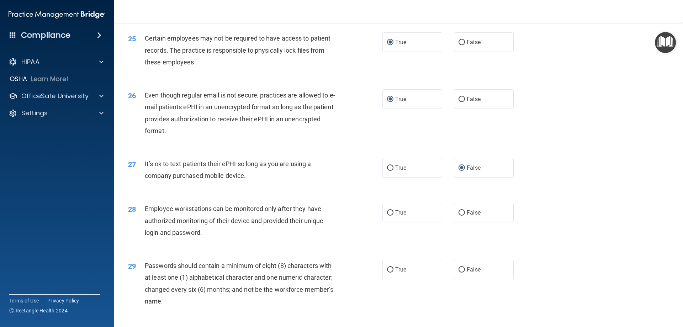
scroll to position [1352, 0]
click at [459, 215] on input "False" at bounding box center [462, 212] width 6 height 5
radio input "true"
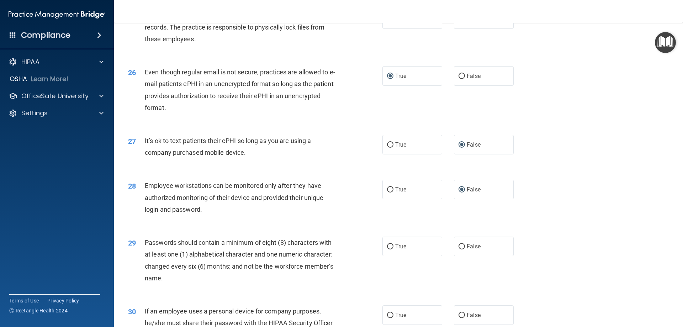
scroll to position [1388, 0]
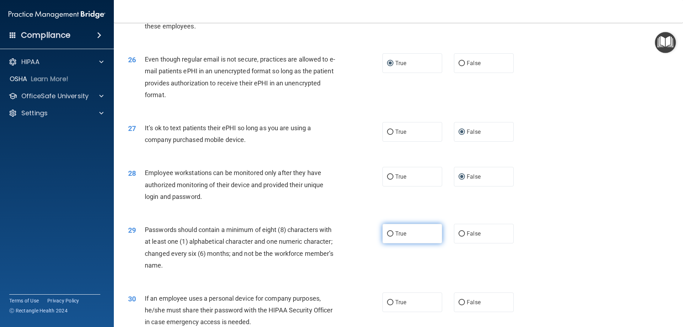
click at [387, 237] on input "True" at bounding box center [390, 233] width 6 height 5
radio input "true"
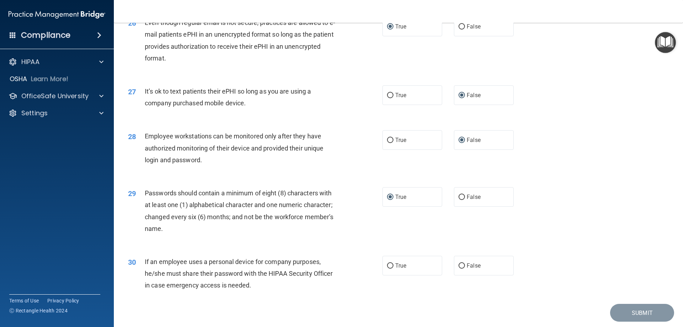
scroll to position [1459, 0]
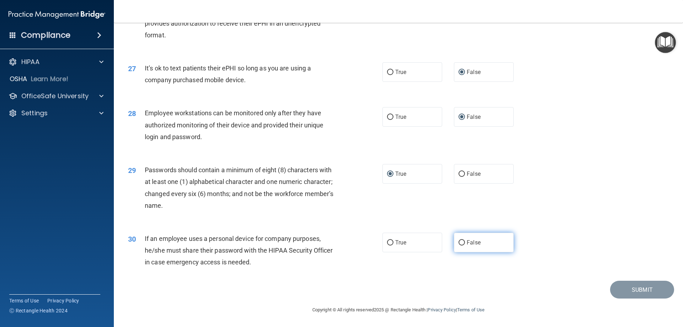
click at [459, 241] on input "False" at bounding box center [462, 242] width 6 height 5
radio input "true"
click at [631, 289] on button "Submit" at bounding box center [642, 290] width 64 height 18
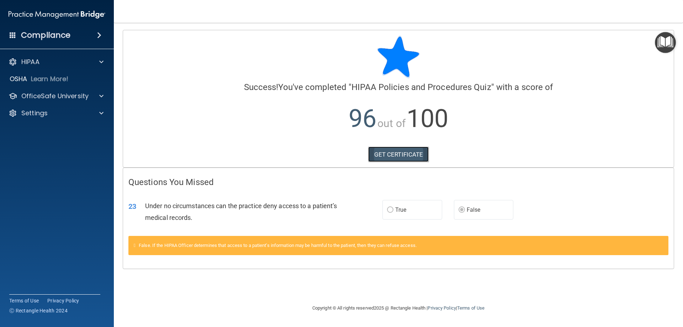
click at [396, 150] on link "GET CERTIFICATE" at bounding box center [398, 155] width 61 height 16
click at [35, 77] on p "Learn More!" at bounding box center [50, 79] width 38 height 9
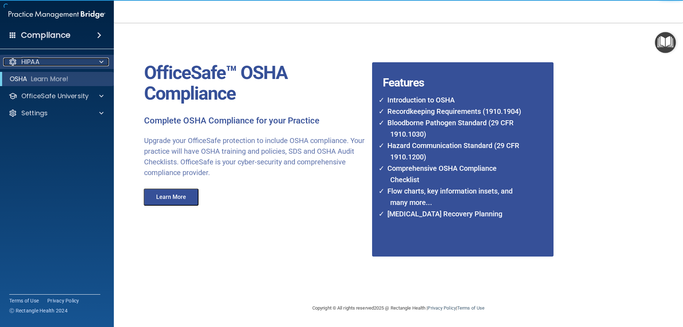
click at [33, 65] on p "HIPAA" at bounding box center [30, 62] width 18 height 9
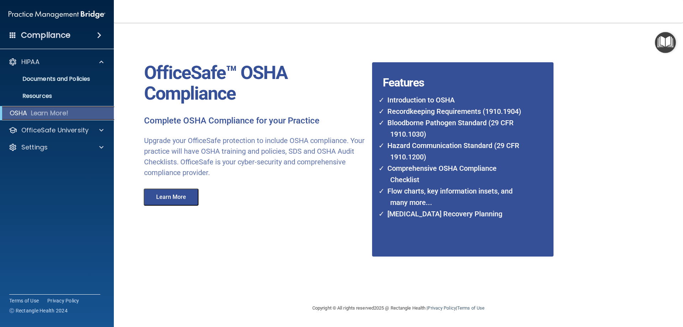
click at [49, 112] on p "Learn More!" at bounding box center [50, 113] width 38 height 9
click at [39, 97] on p "Resources" at bounding box center [53, 96] width 97 height 7
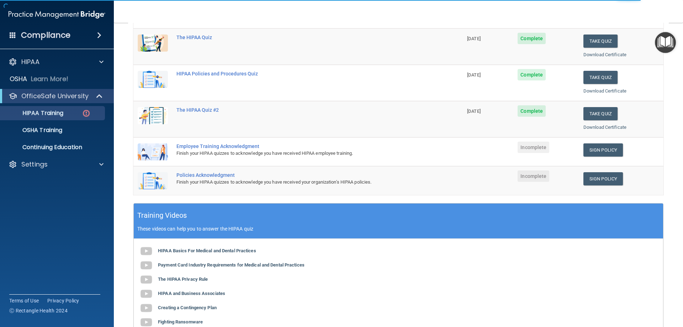
scroll to position [107, 0]
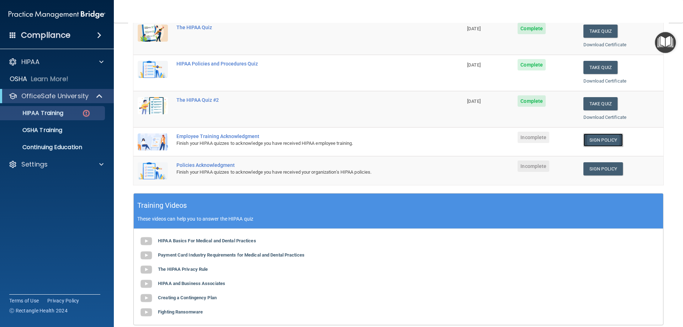
click at [590, 136] on link "Sign Policy" at bounding box center [602, 139] width 39 height 13
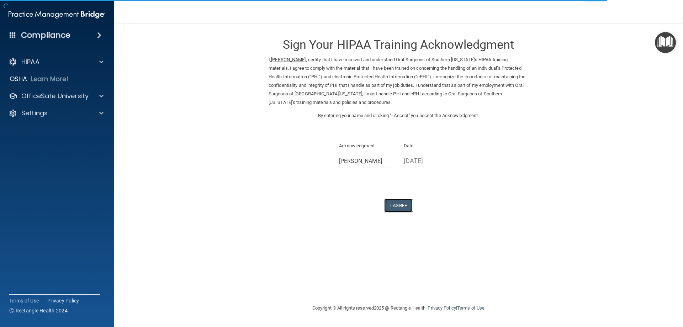
click at [399, 206] on button "I Agree" at bounding box center [398, 205] width 28 height 13
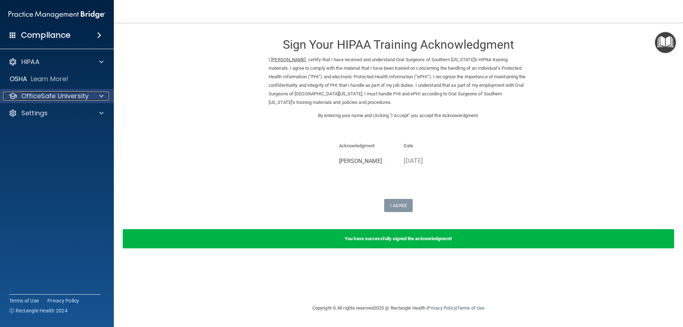
click at [54, 95] on p "OfficeSafe University" at bounding box center [54, 96] width 67 height 9
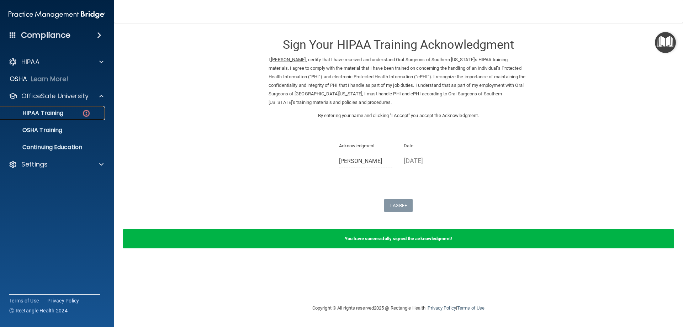
click at [53, 113] on p "HIPAA Training" at bounding box center [34, 113] width 59 height 7
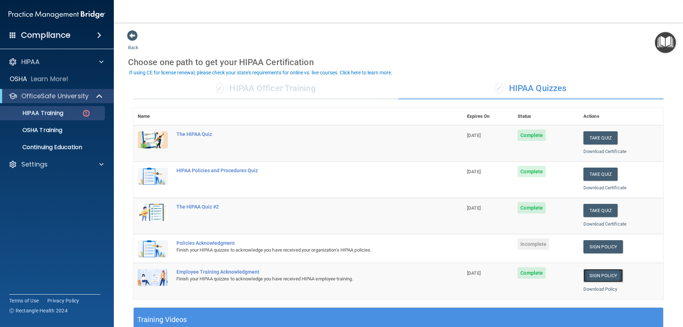
click at [592, 276] on link "Sign Policy" at bounding box center [602, 275] width 39 height 13
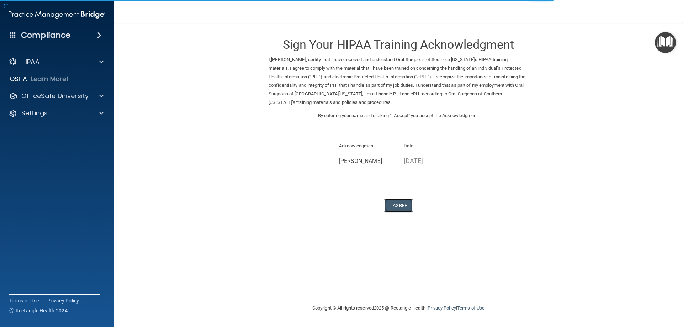
click at [393, 206] on button "I Agree" at bounding box center [398, 205] width 28 height 13
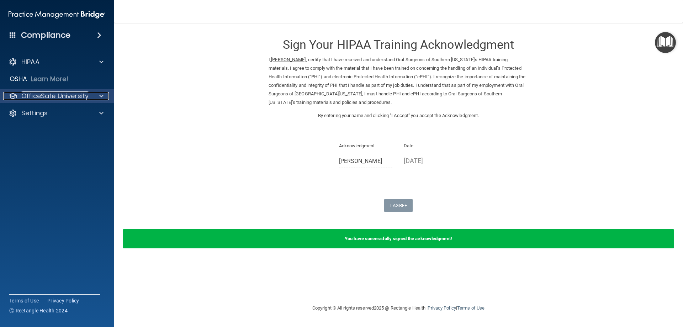
click at [65, 95] on p "OfficeSafe University" at bounding box center [54, 96] width 67 height 9
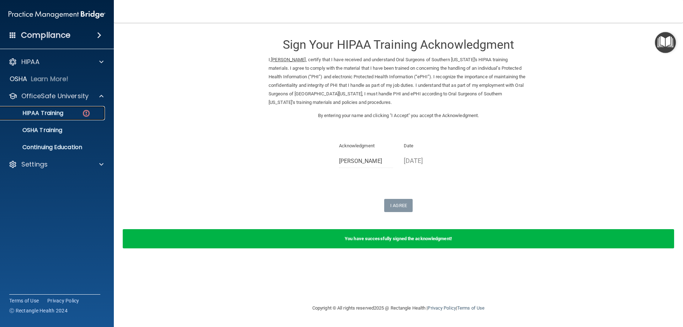
click at [53, 115] on p "HIPAA Training" at bounding box center [34, 113] width 59 height 7
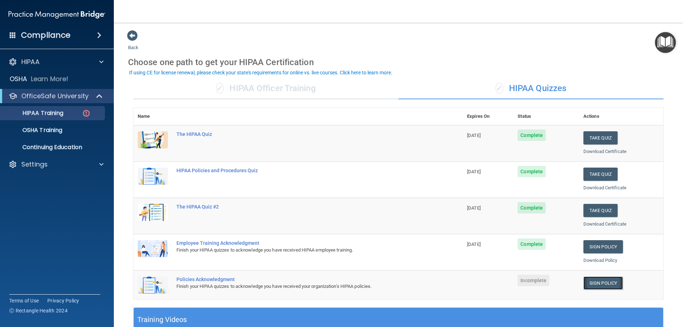
click at [606, 284] on link "Sign Policy" at bounding box center [602, 282] width 39 height 13
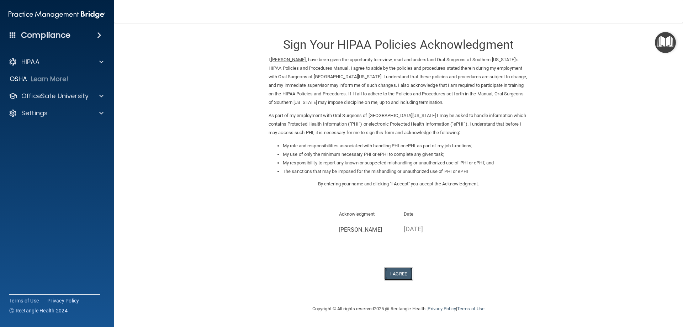
click at [391, 273] on button "I Agree" at bounding box center [398, 273] width 28 height 13
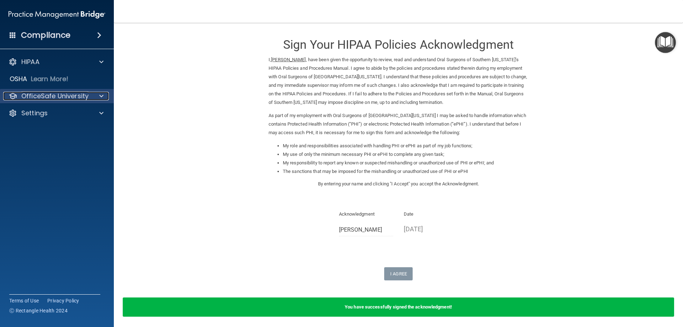
click at [51, 95] on p "OfficeSafe University" at bounding box center [54, 96] width 67 height 9
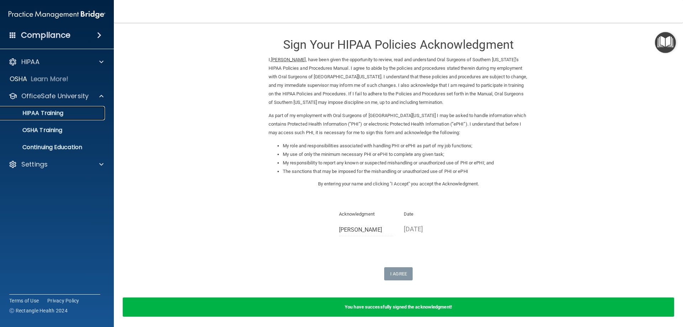
click at [56, 115] on p "HIPAA Training" at bounding box center [34, 113] width 59 height 7
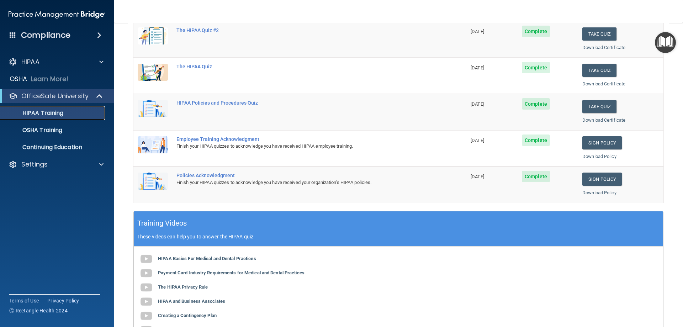
scroll to position [36, 0]
